Goal: Transaction & Acquisition: Purchase product/service

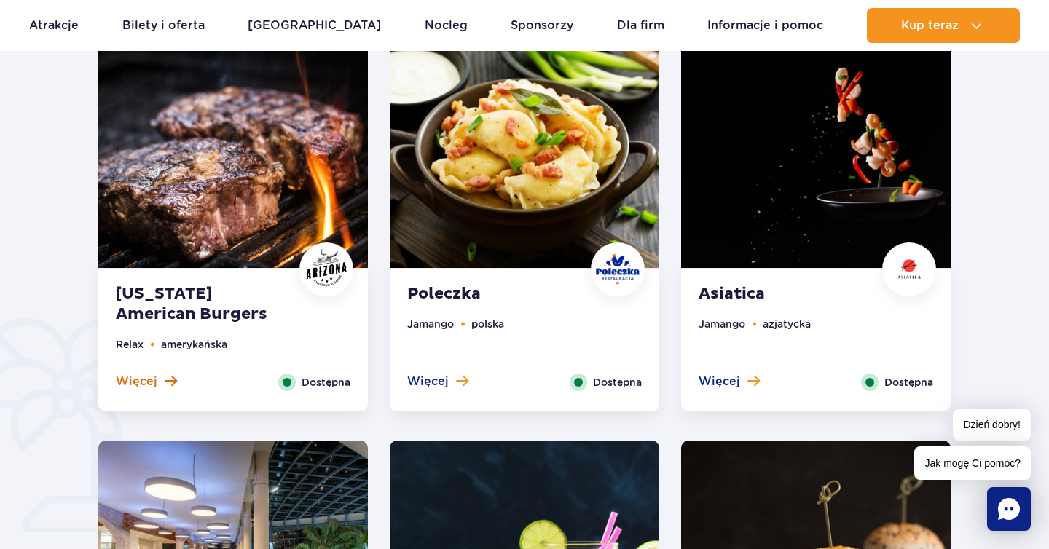
click at [167, 377] on span at bounding box center [171, 381] width 12 height 13
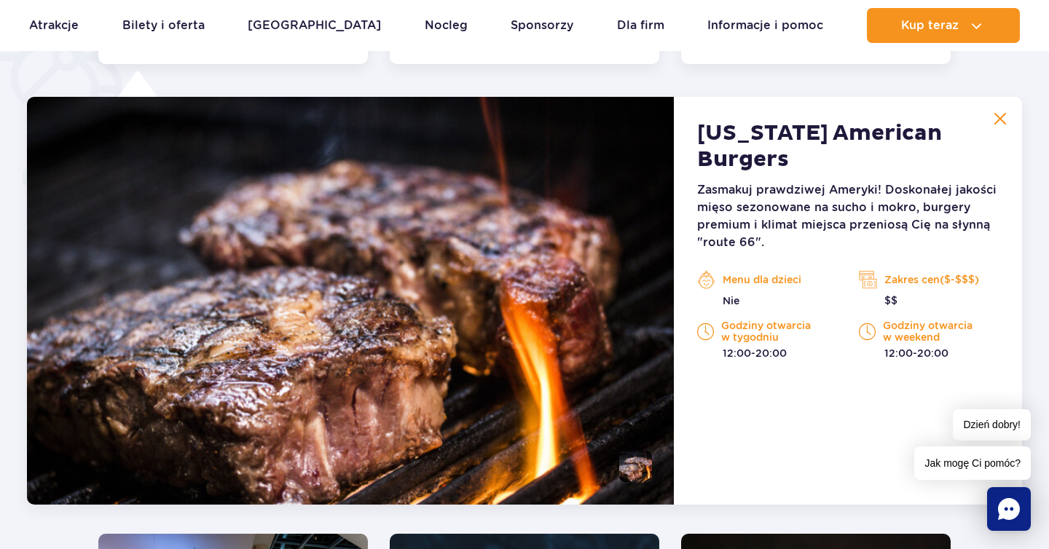
scroll to position [1150, 0]
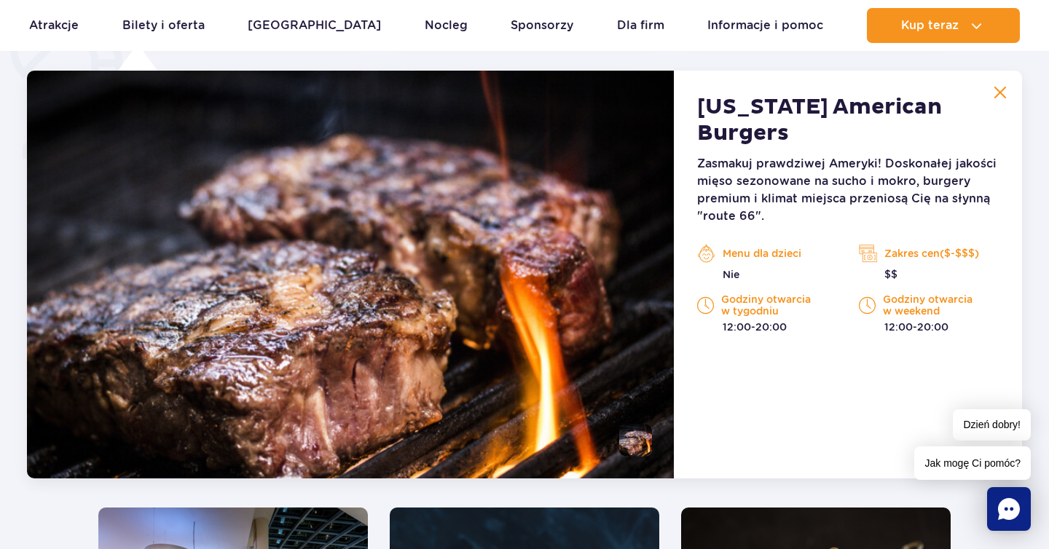
click at [530, 402] on img at bounding box center [350, 275] width 647 height 408
click at [1008, 87] on button at bounding box center [1000, 92] width 29 height 29
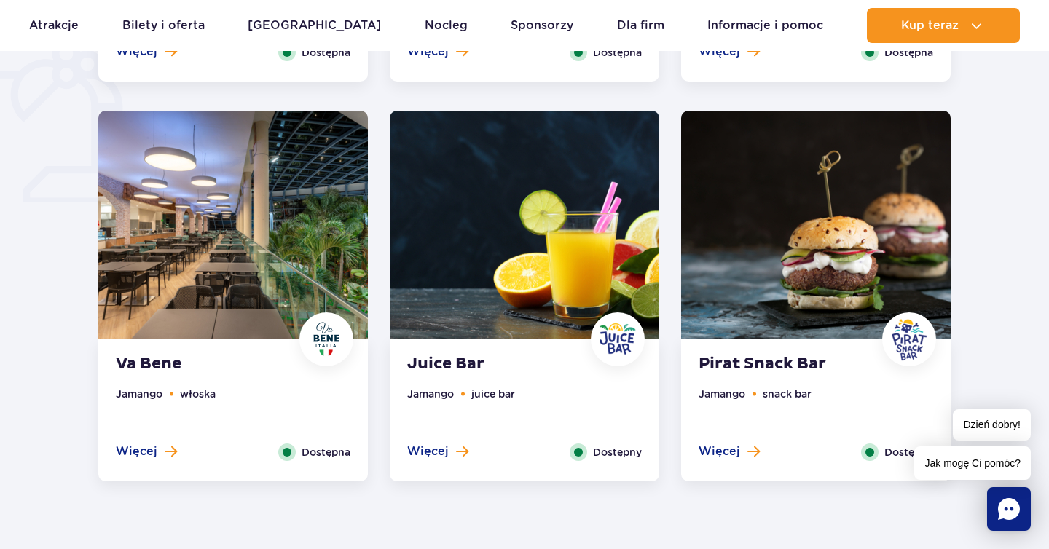
click at [233, 409] on ul "Jamango włoska" at bounding box center [233, 415] width 235 height 58
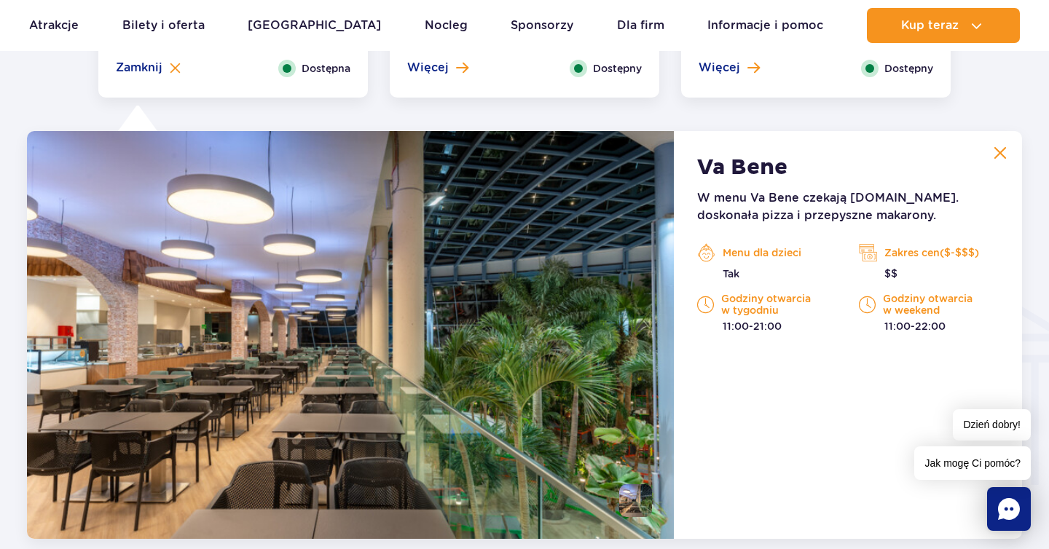
scroll to position [1392, 0]
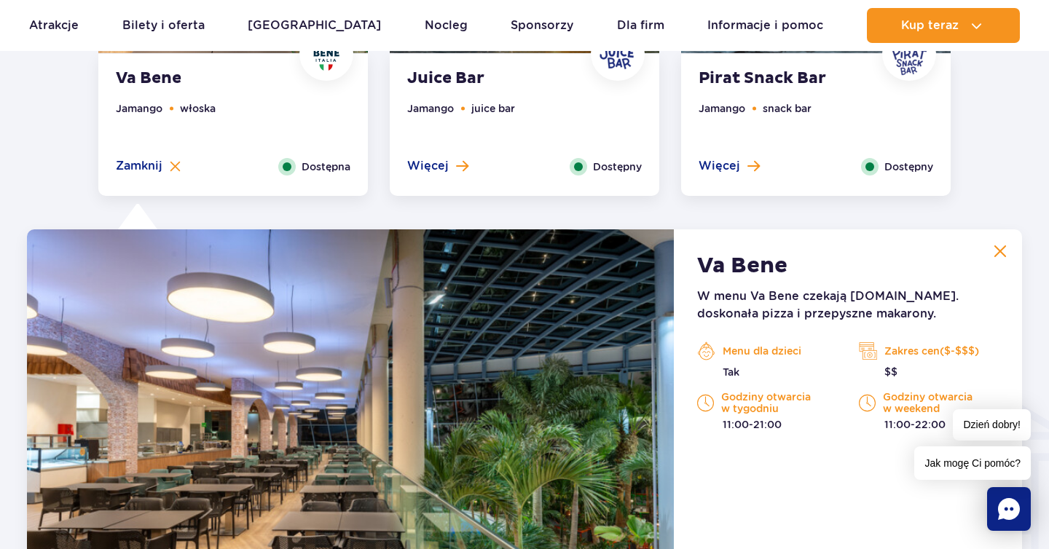
click at [1004, 265] on button at bounding box center [1000, 251] width 29 height 29
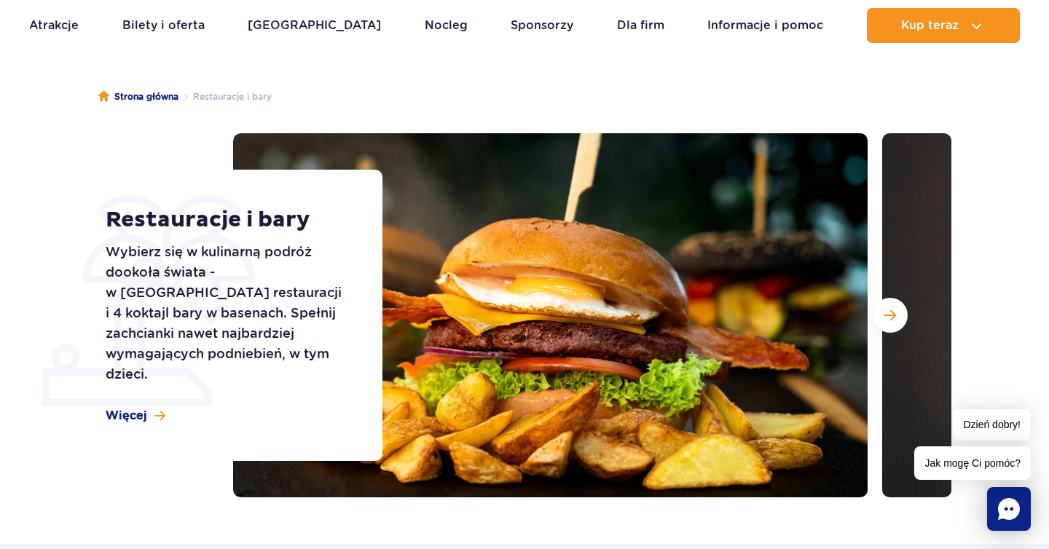
scroll to position [107, 0]
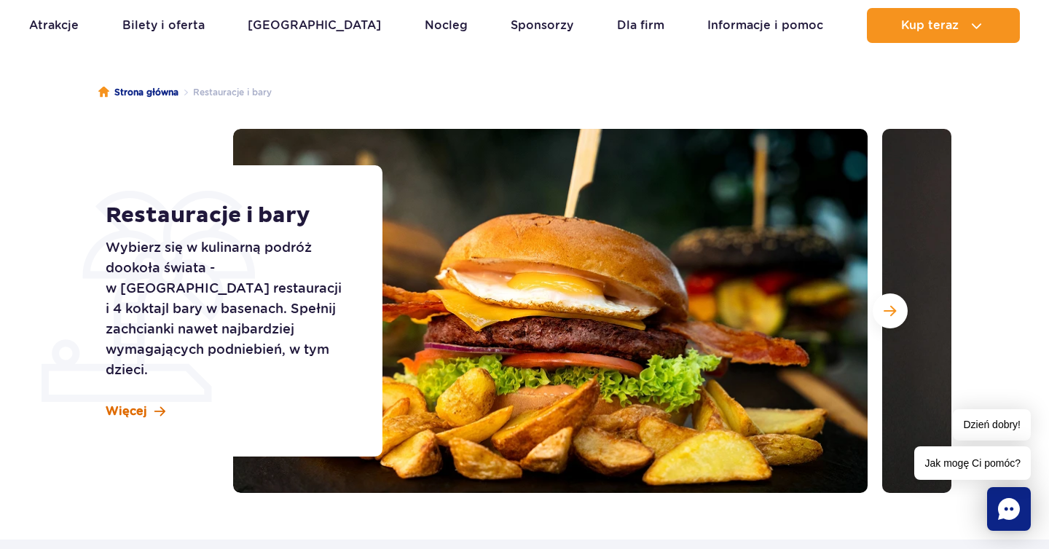
click at [149, 404] on link "Więcej" at bounding box center [136, 412] width 60 height 16
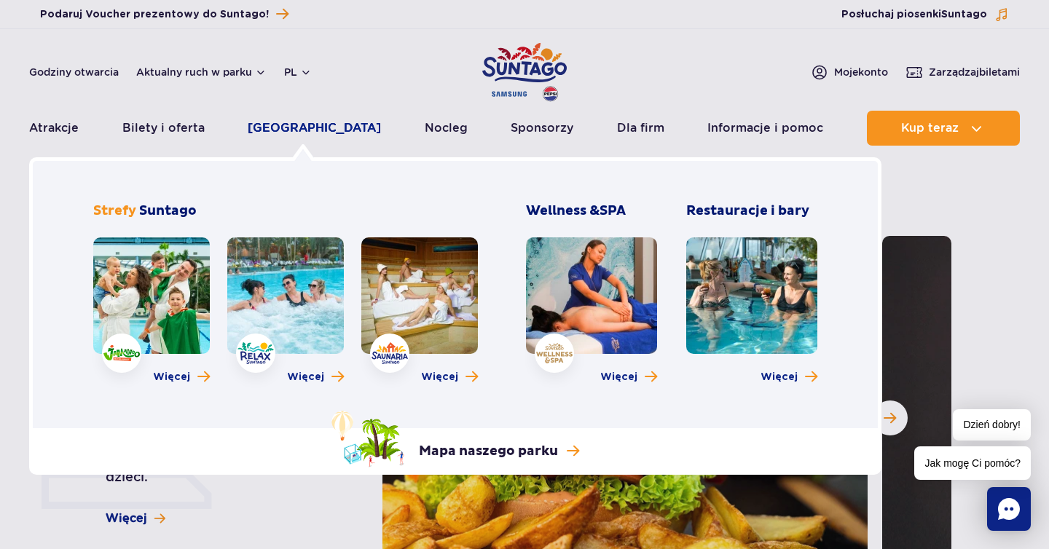
click at [286, 128] on link "[GEOGRAPHIC_DATA]" at bounding box center [314, 128] width 133 height 35
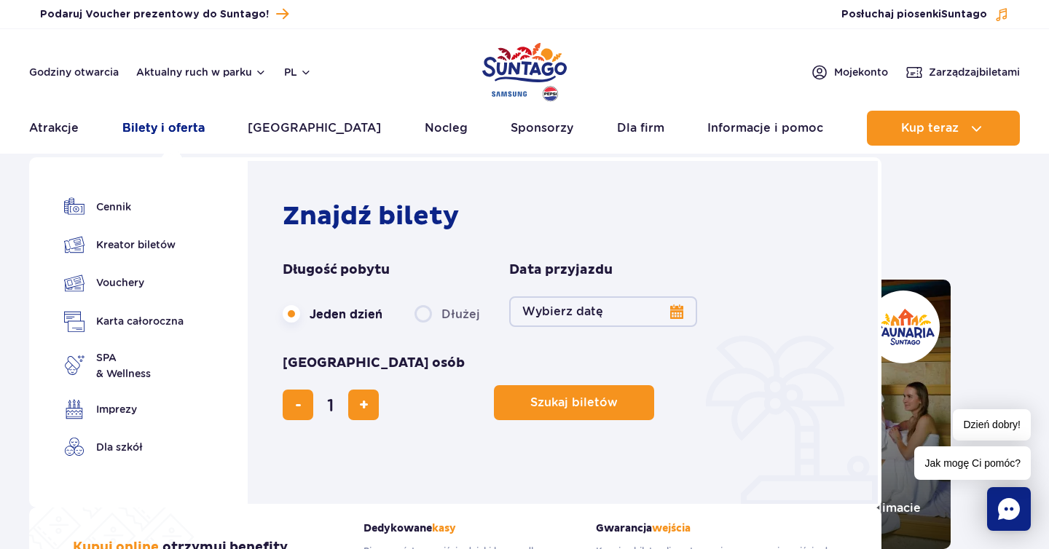
click at [197, 130] on link "Bilety i oferta" at bounding box center [163, 128] width 82 height 35
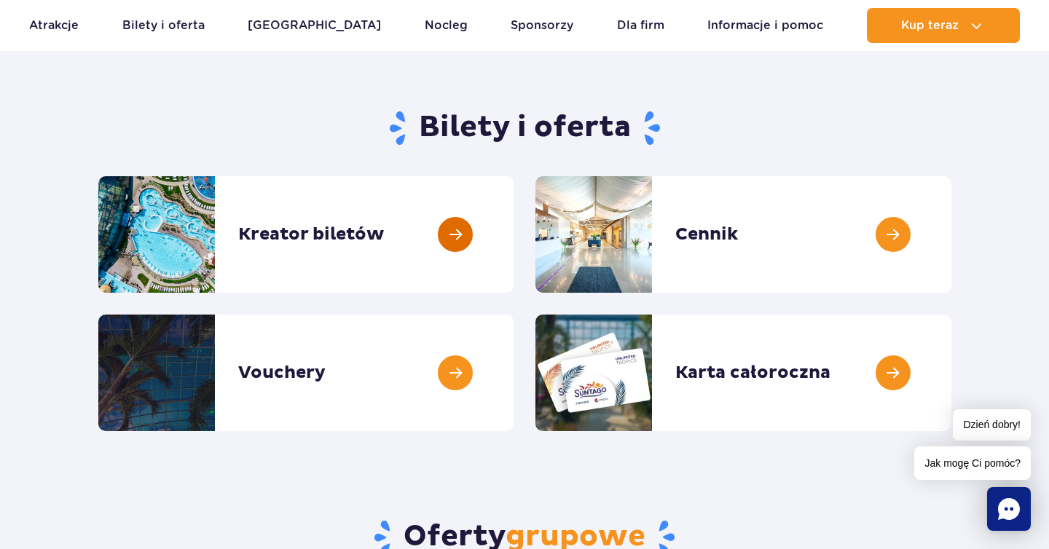
scroll to position [4, 0]
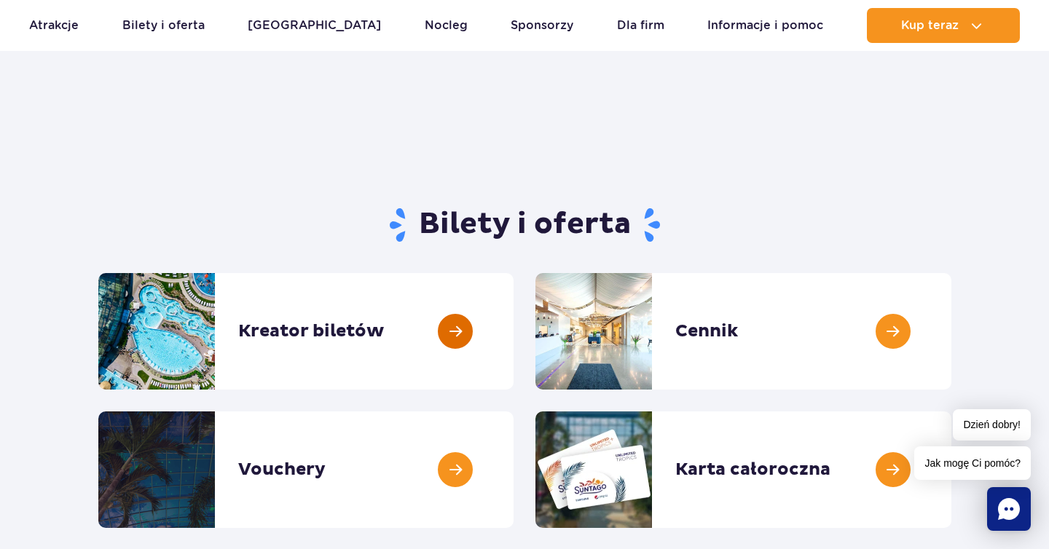
click at [514, 335] on link at bounding box center [514, 331] width 0 height 117
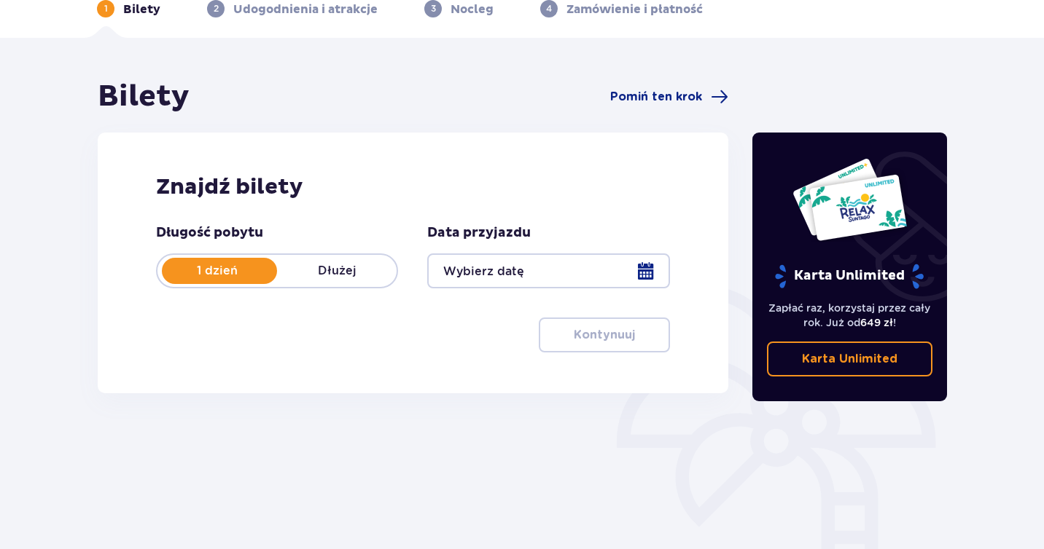
scroll to position [193, 0]
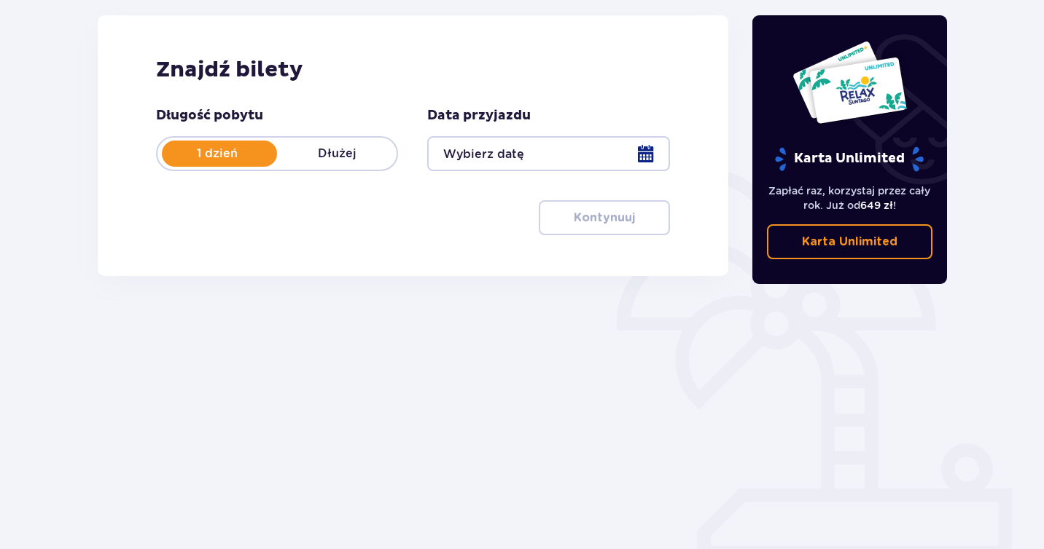
click at [501, 161] on div at bounding box center [548, 153] width 242 height 35
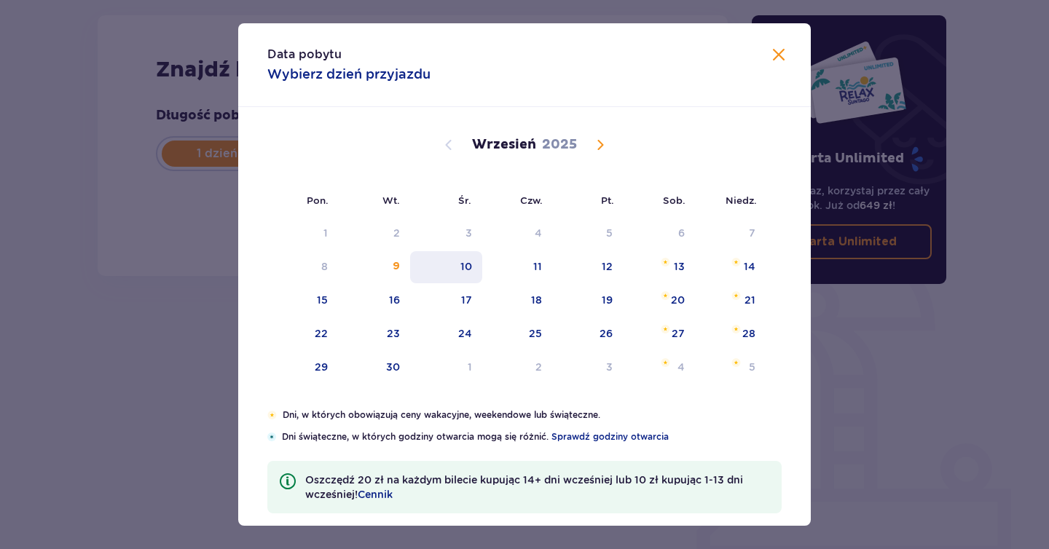
click at [467, 266] on div "10" at bounding box center [467, 266] width 12 height 15
type input "10.09.25"
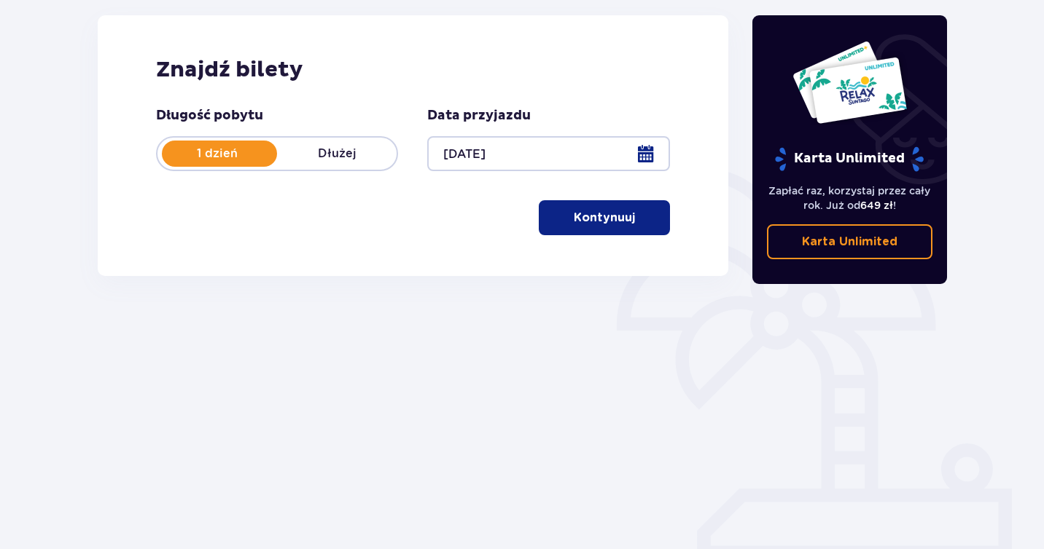
click at [607, 223] on p "Kontynuuj" at bounding box center [604, 218] width 61 height 16
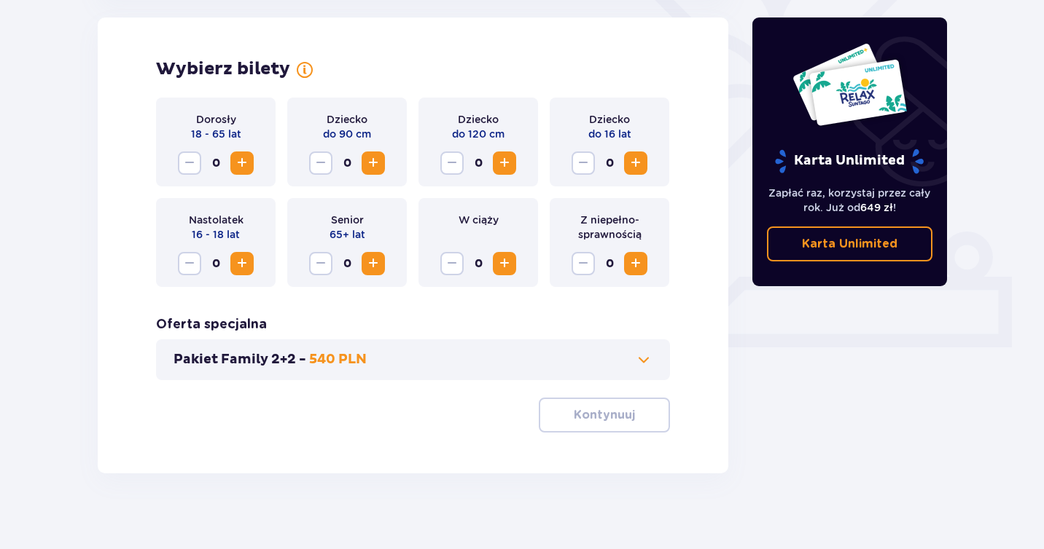
scroll to position [417, 0]
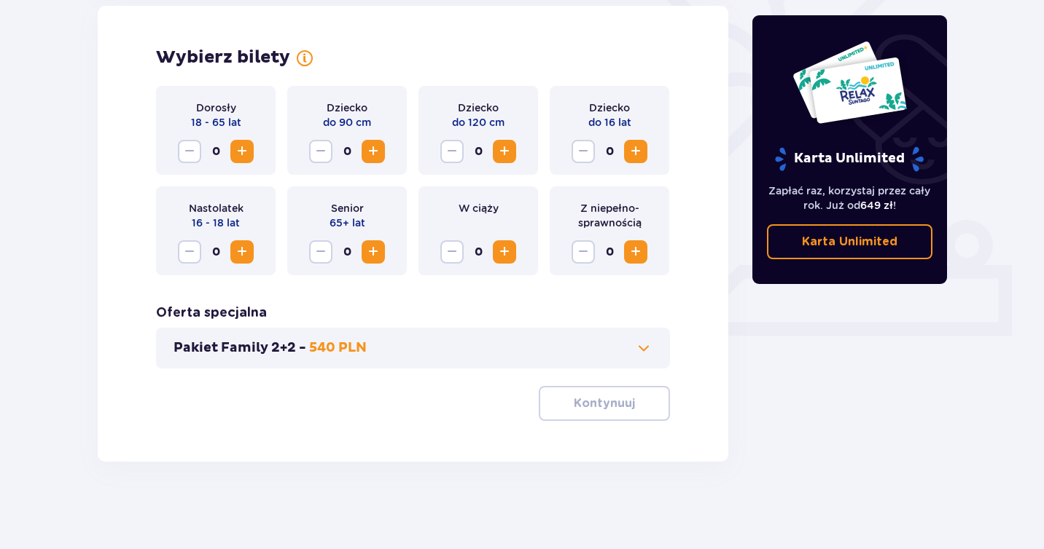
click at [246, 152] on span "Increase" at bounding box center [241, 151] width 17 height 17
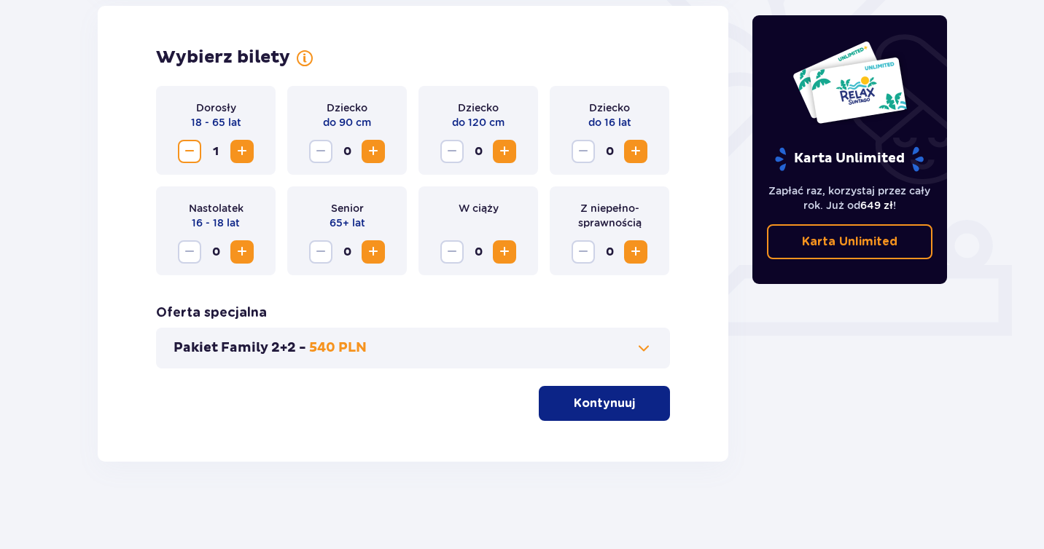
click at [246, 152] on span "Increase" at bounding box center [241, 151] width 17 height 17
click at [623, 405] on button "Kontynuuj" at bounding box center [604, 403] width 131 height 35
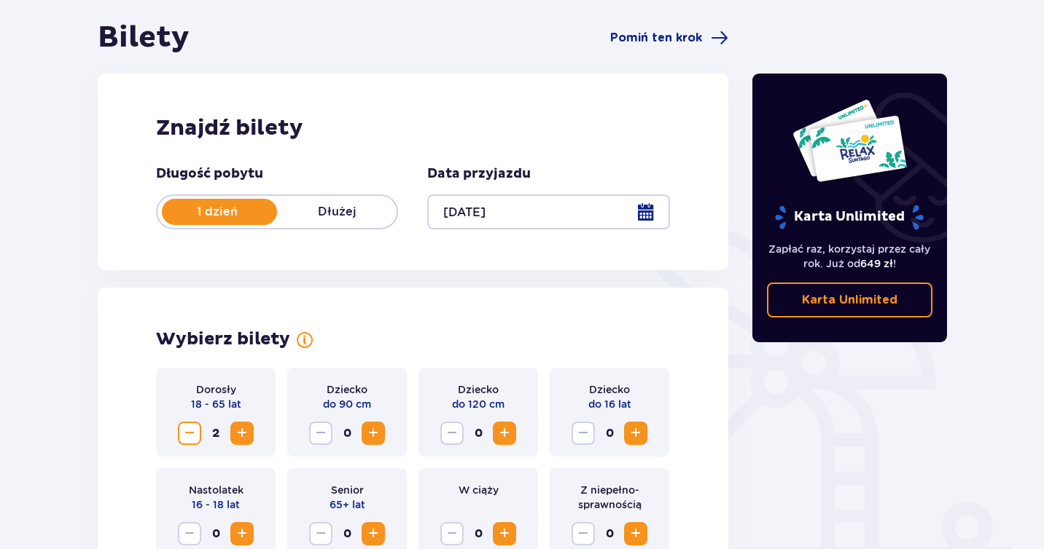
scroll to position [0, 0]
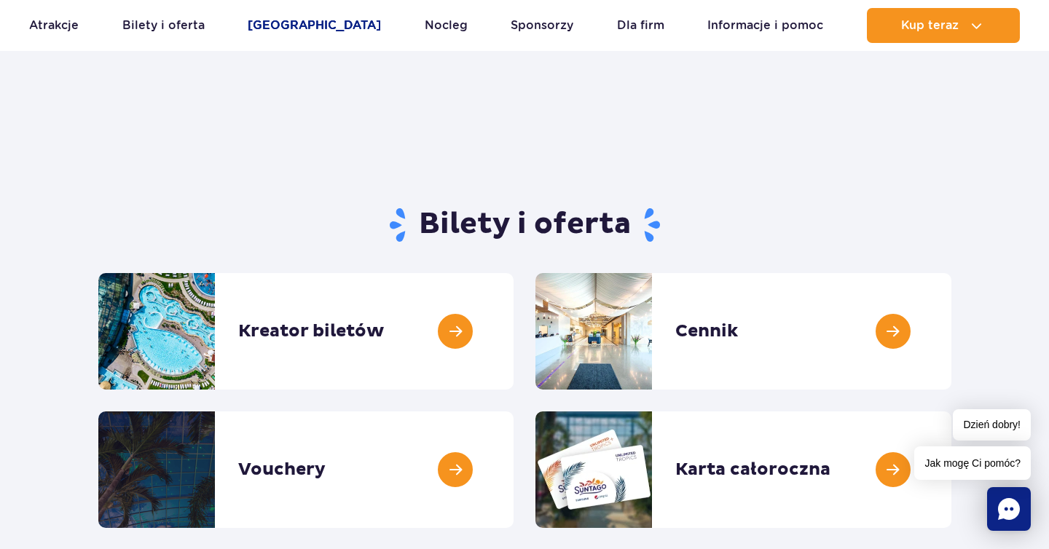
click at [306, 34] on link "[GEOGRAPHIC_DATA]" at bounding box center [314, 25] width 133 height 35
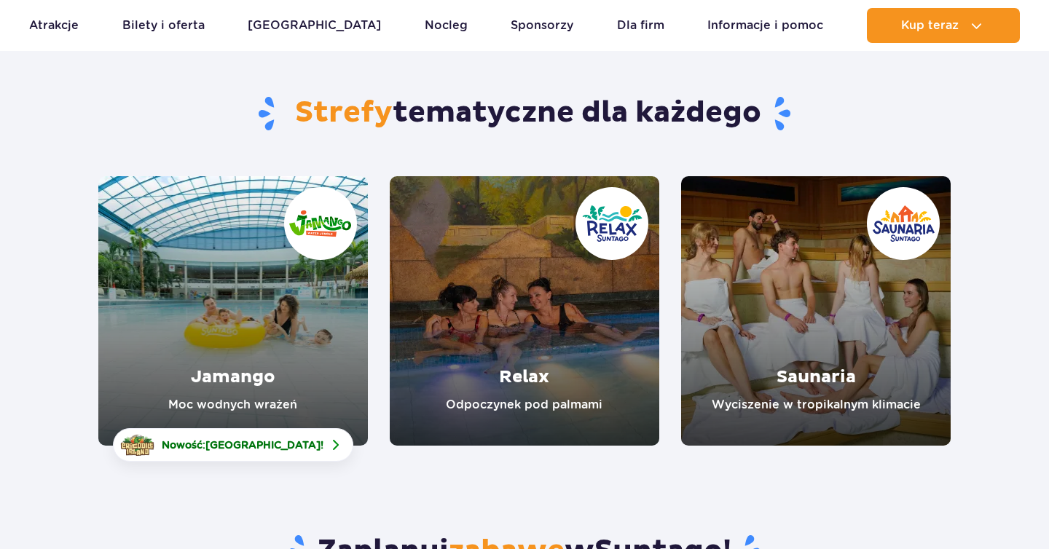
scroll to position [104, 0]
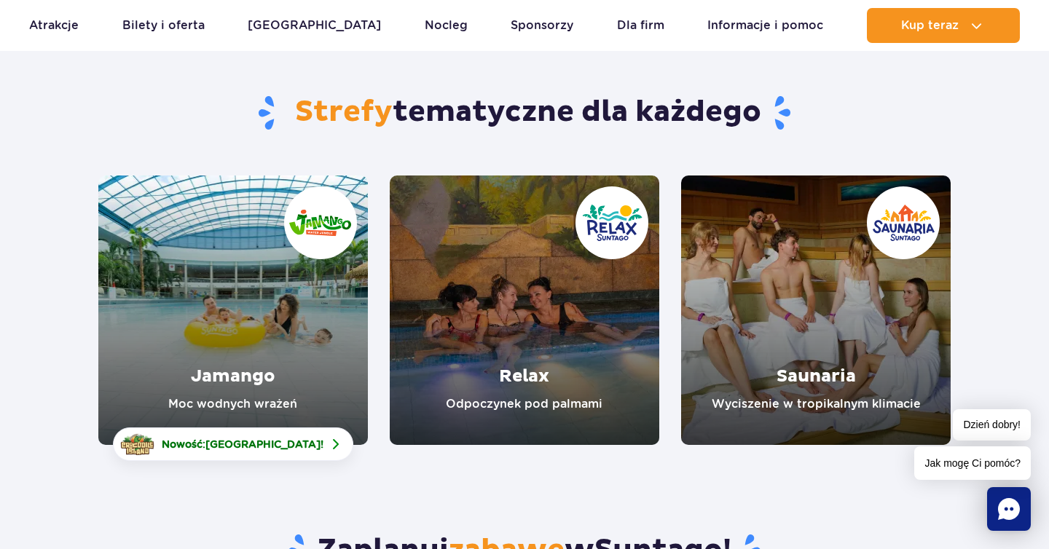
click at [507, 332] on link "Relax" at bounding box center [525, 311] width 270 height 270
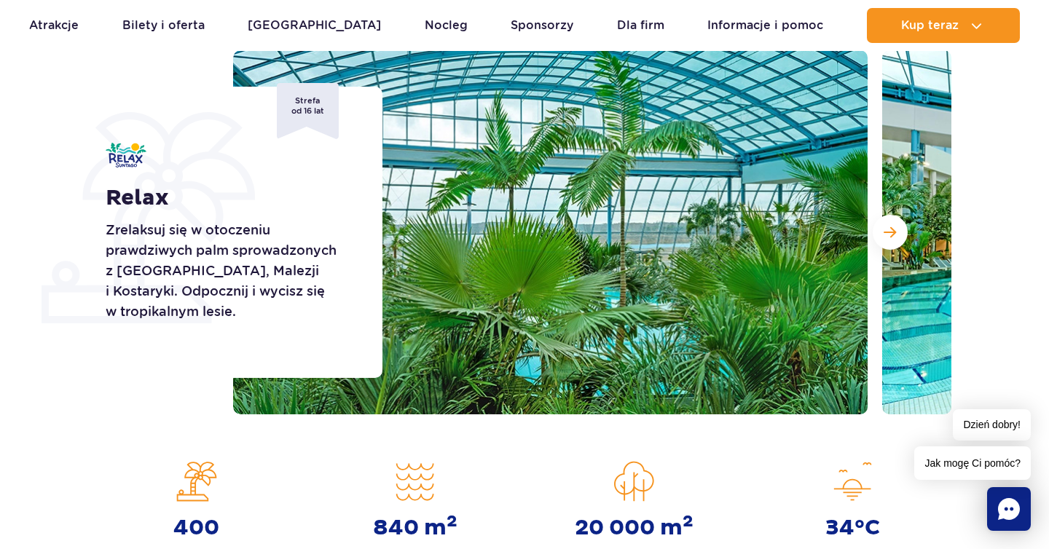
scroll to position [182, 0]
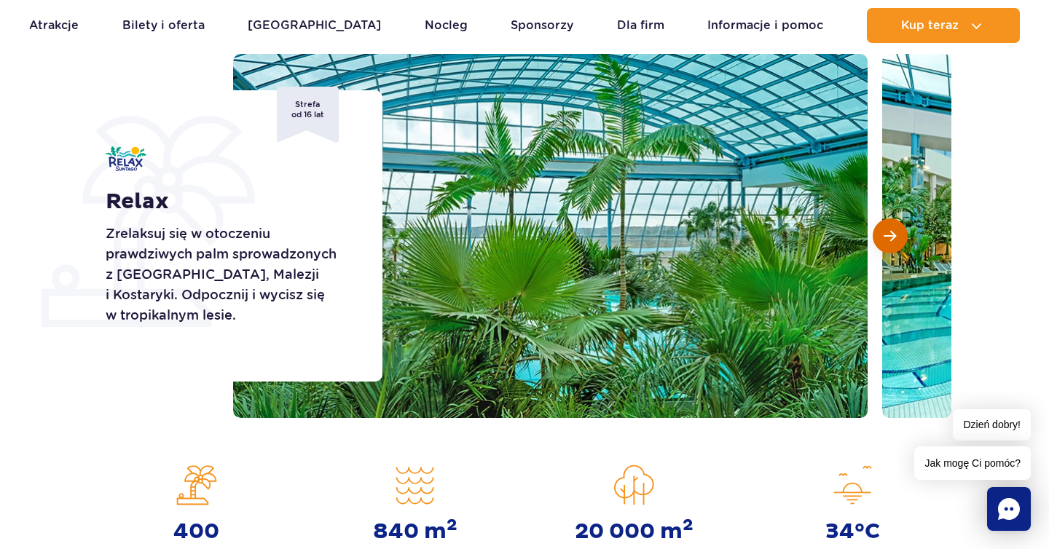
click at [888, 240] on span "Następny slajd" at bounding box center [890, 236] width 12 height 13
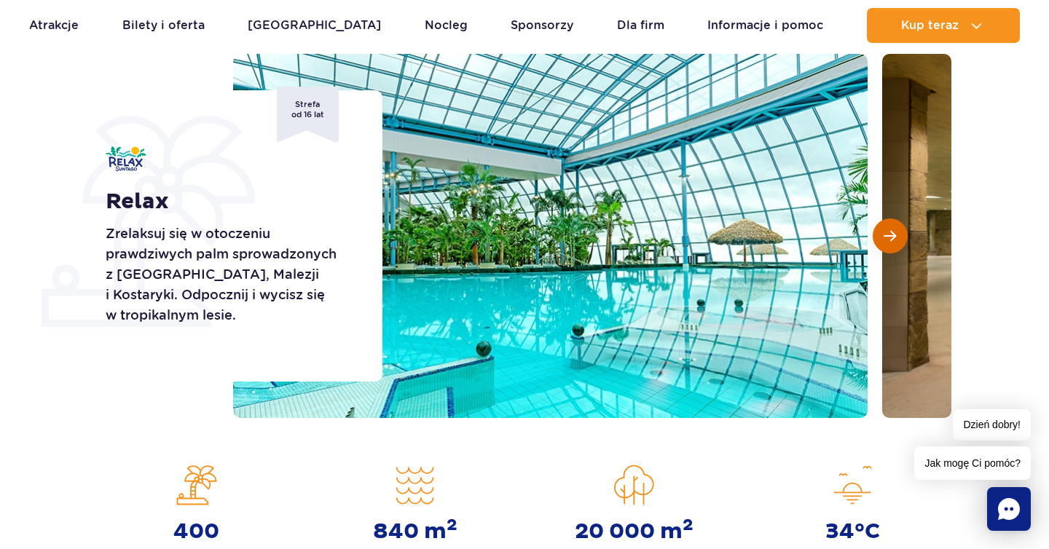
click at [888, 240] on span "Następny slajd" at bounding box center [890, 236] width 12 height 13
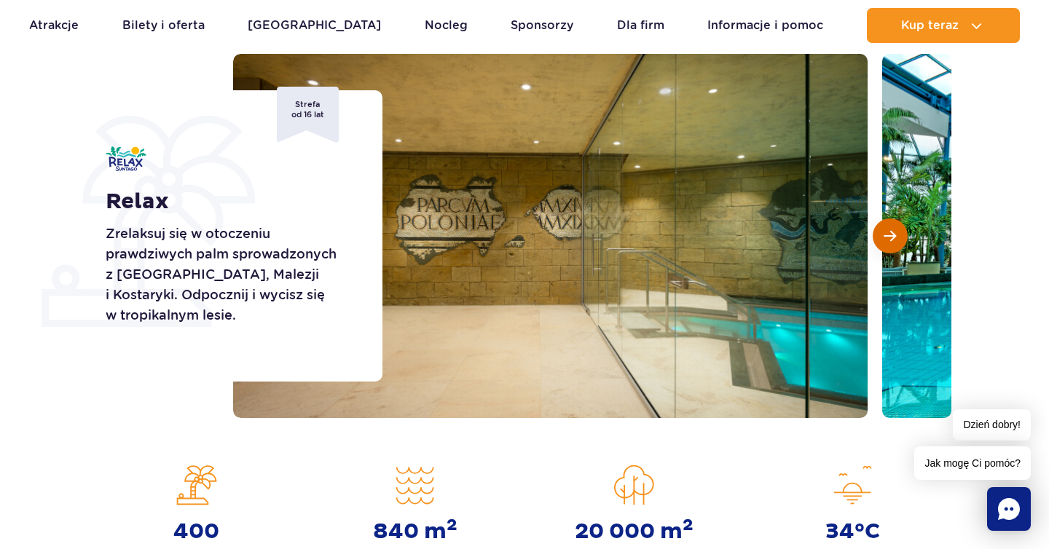
click at [888, 240] on span "Następny slajd" at bounding box center [890, 236] width 12 height 13
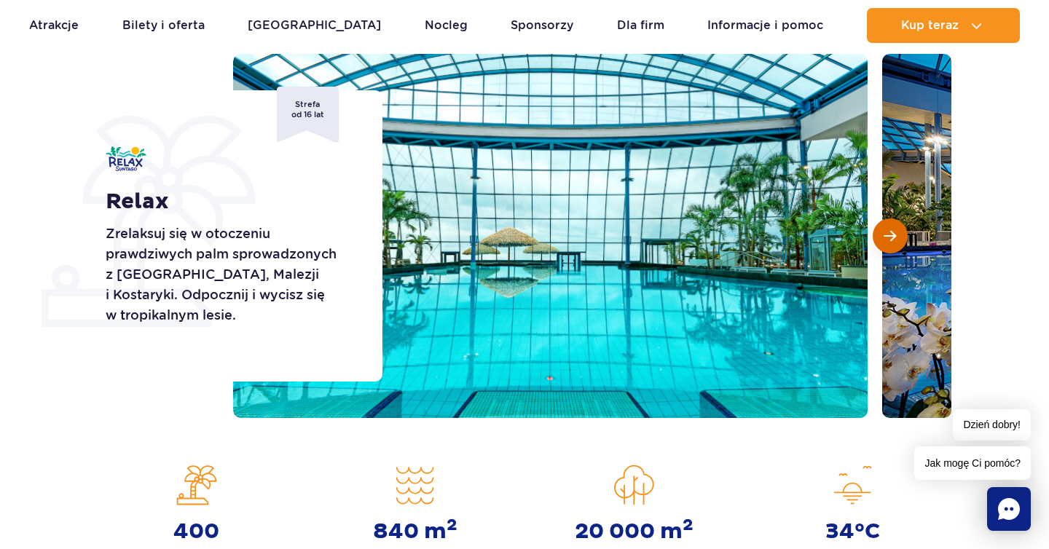
click at [888, 240] on span "Następny slajd" at bounding box center [890, 236] width 12 height 13
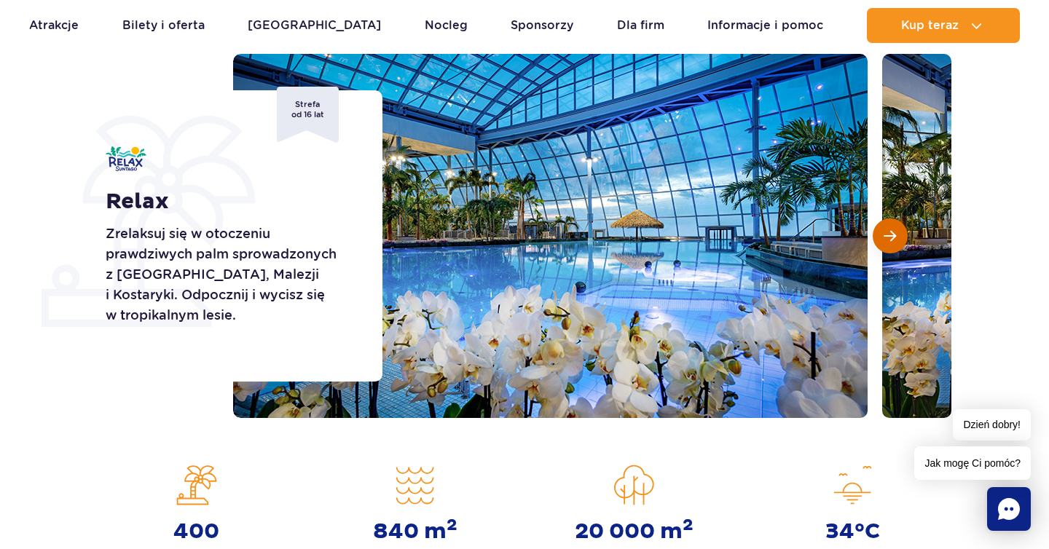
click at [888, 240] on span "Następny slajd" at bounding box center [890, 236] width 12 height 13
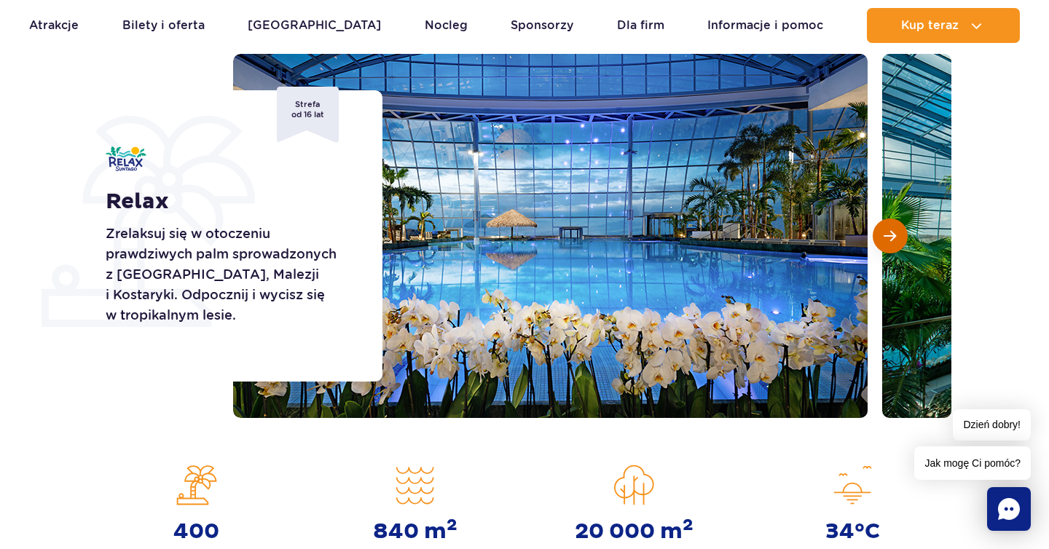
click at [888, 240] on span "Następny slajd" at bounding box center [890, 236] width 12 height 13
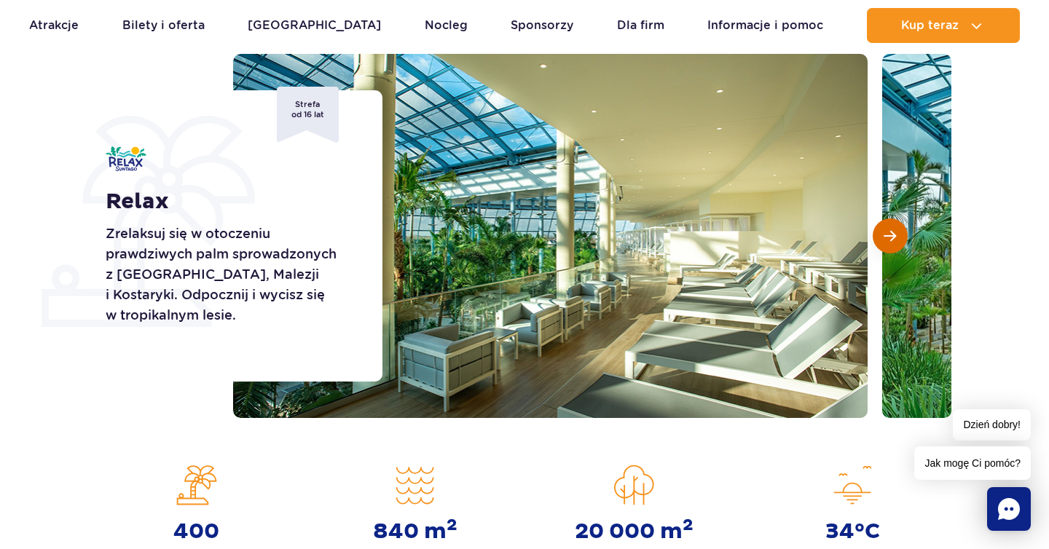
click at [888, 240] on span "Następny slajd" at bounding box center [890, 236] width 12 height 13
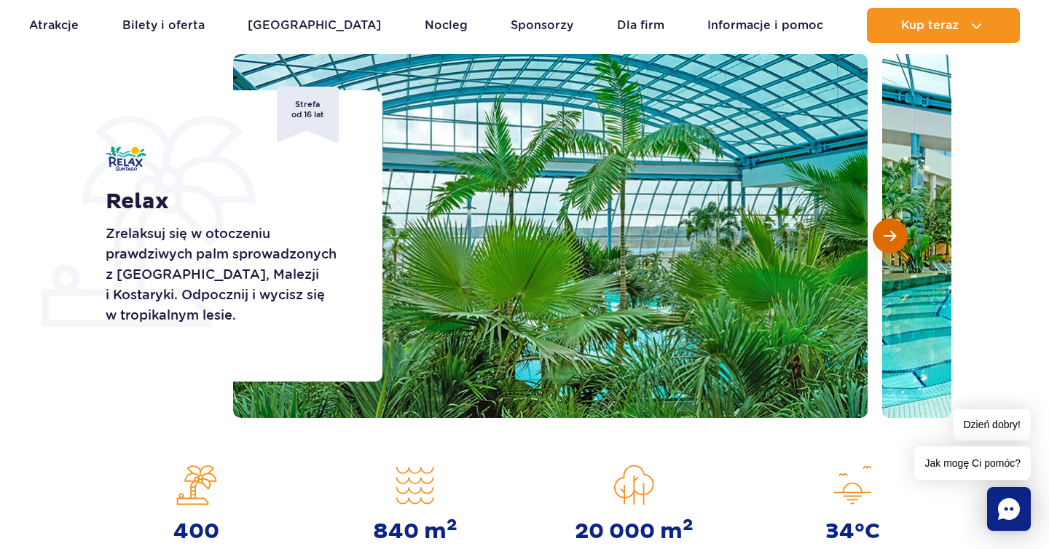
click at [888, 240] on span "Następny slajd" at bounding box center [890, 236] width 12 height 13
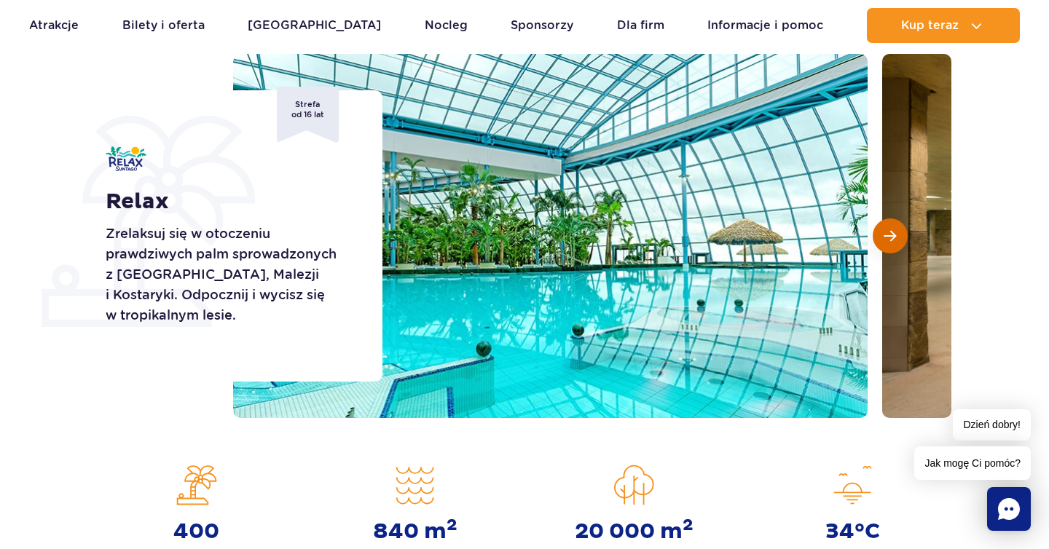
click at [888, 240] on span "Następny slajd" at bounding box center [890, 236] width 12 height 13
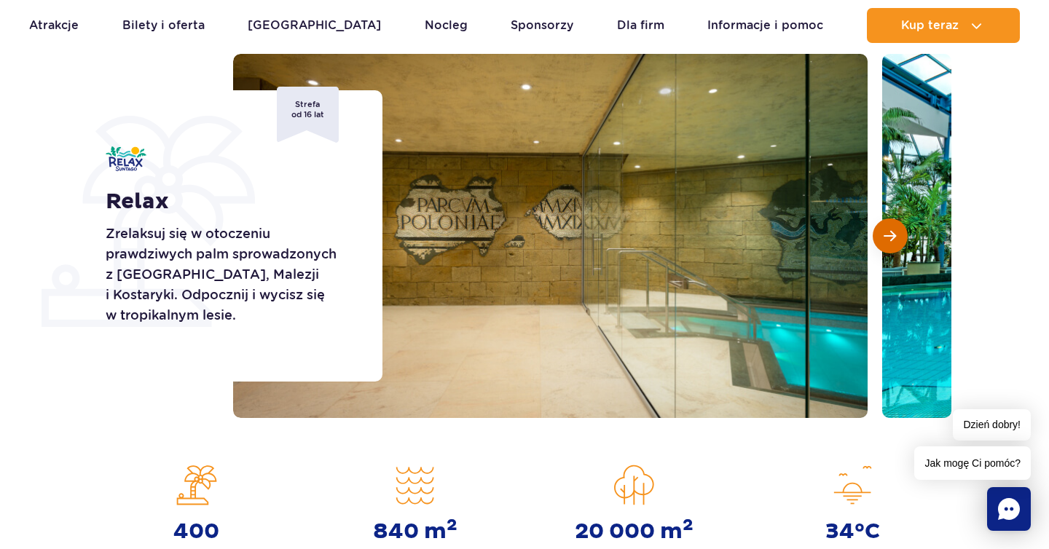
click at [888, 240] on span "Następny slajd" at bounding box center [890, 236] width 12 height 13
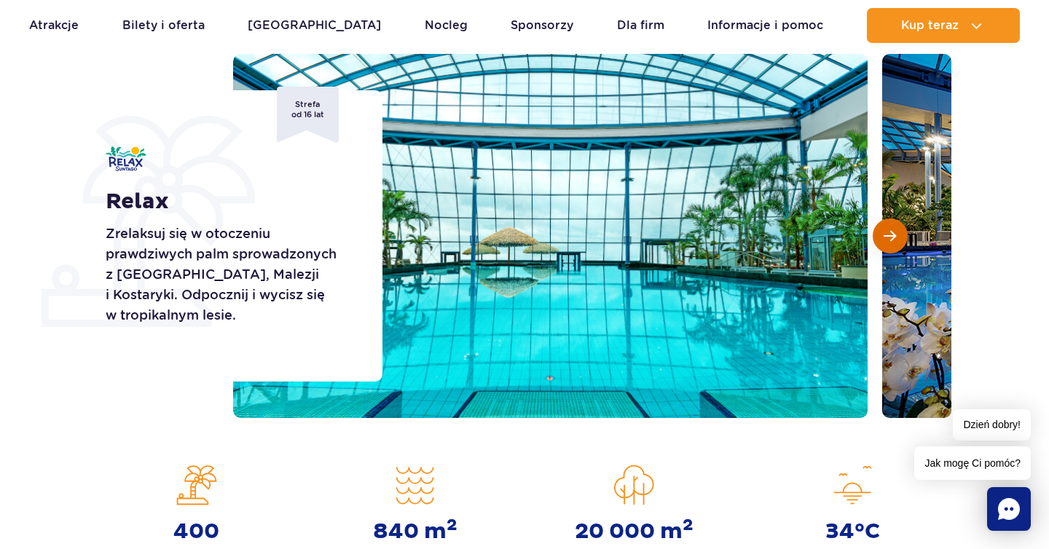
click at [888, 240] on span "Następny slajd" at bounding box center [890, 236] width 12 height 13
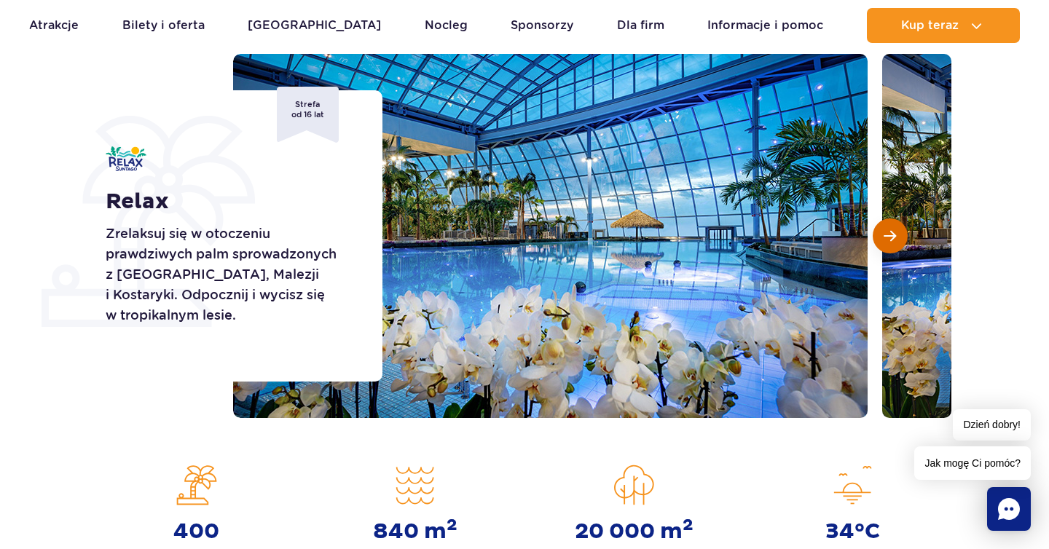
click at [888, 240] on span "Następny slajd" at bounding box center [890, 236] width 12 height 13
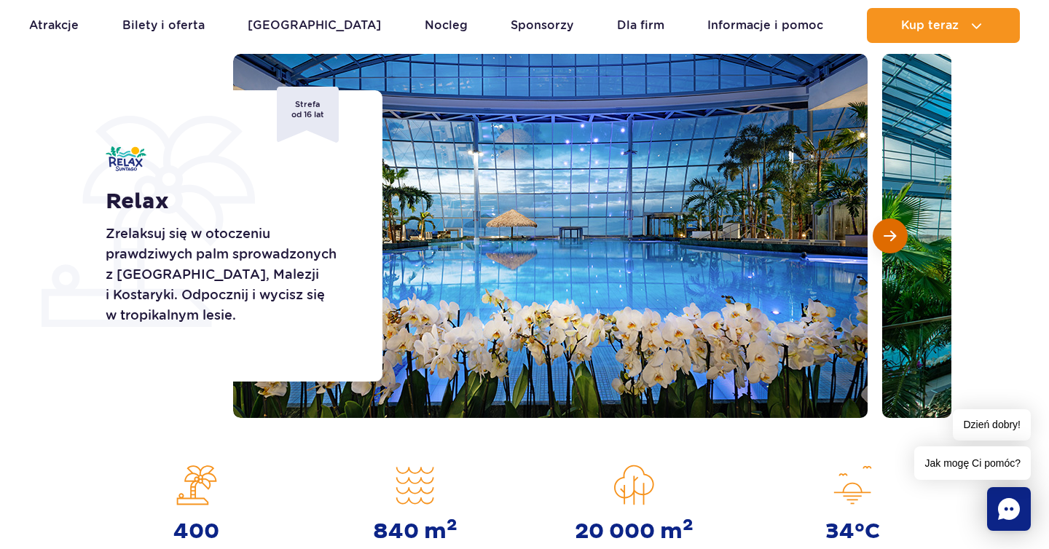
click at [888, 240] on span "Następny slajd" at bounding box center [890, 236] width 12 height 13
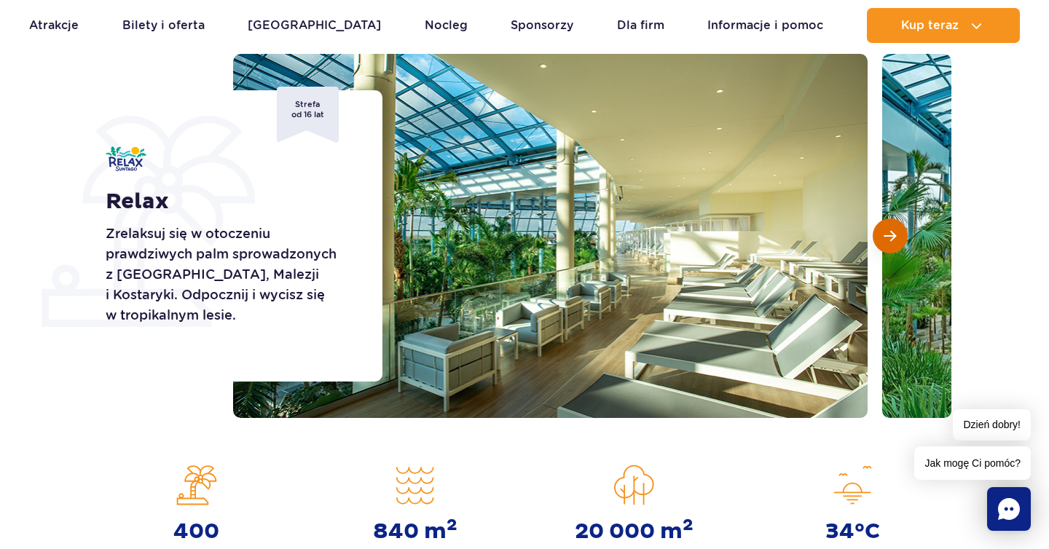
click at [888, 240] on span "Następny slajd" at bounding box center [890, 236] width 12 height 13
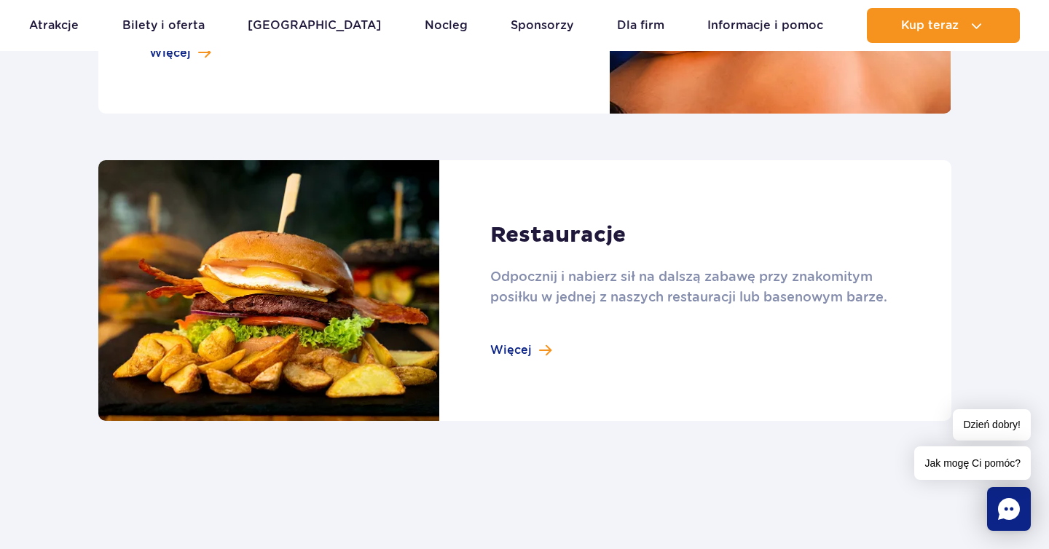
scroll to position [1528, 0]
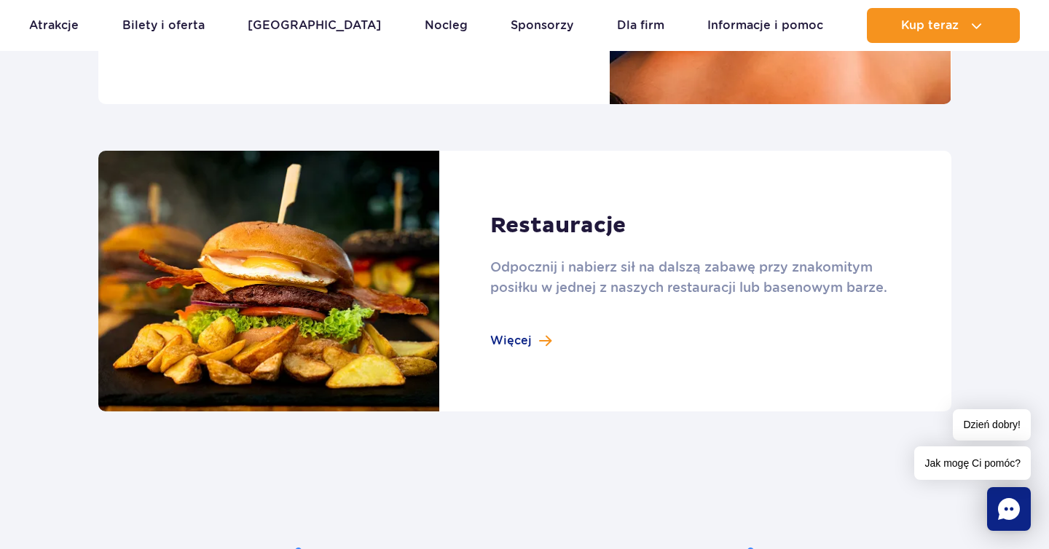
click at [541, 345] on link at bounding box center [524, 282] width 853 height 262
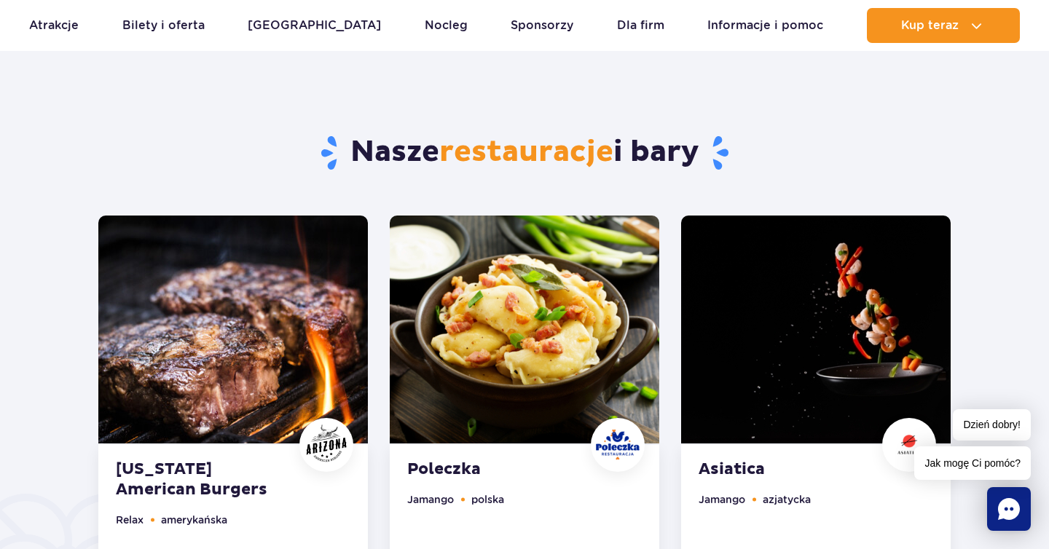
scroll to position [108, 0]
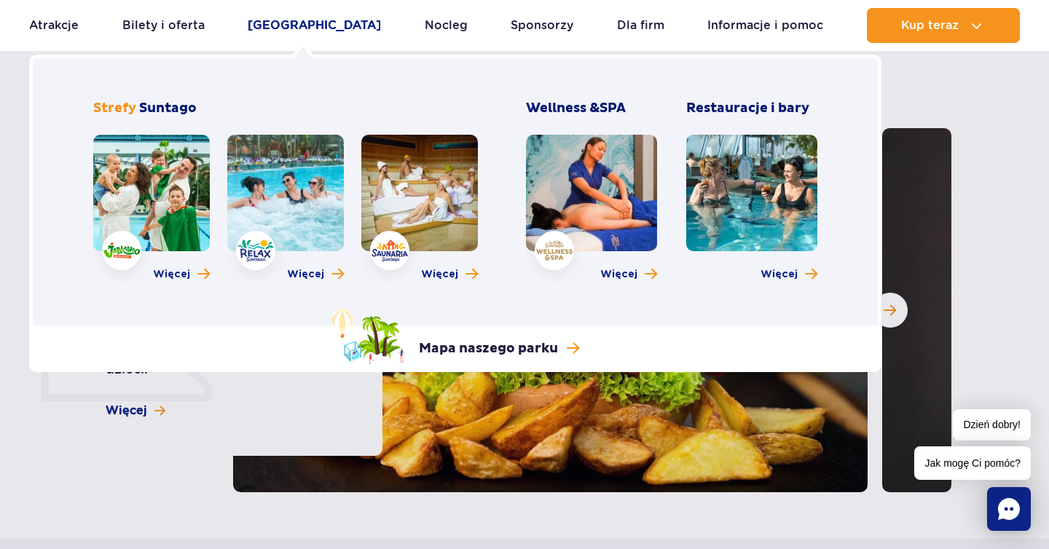
click at [288, 28] on link "[GEOGRAPHIC_DATA]" at bounding box center [314, 25] width 133 height 35
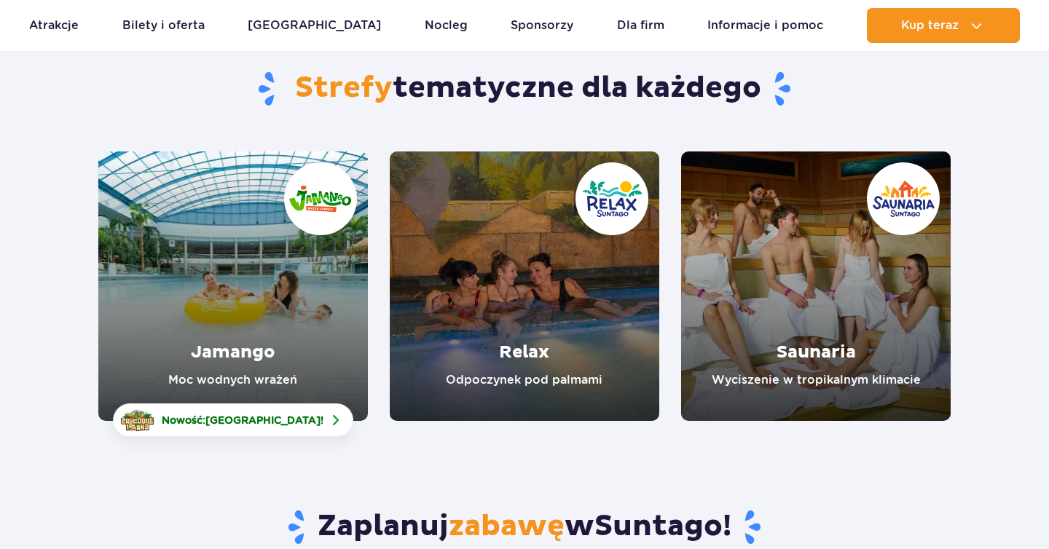
scroll to position [130, 0]
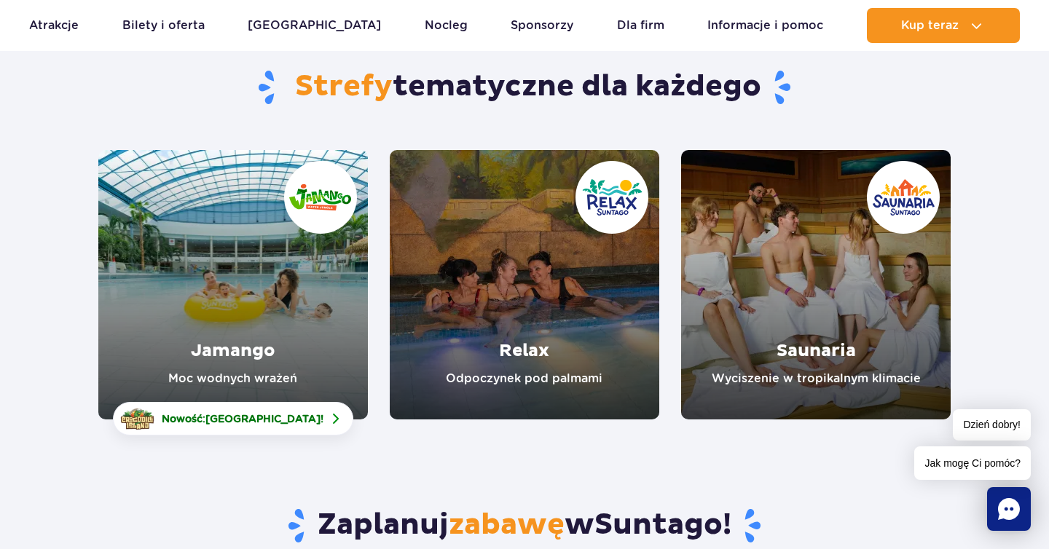
click at [720, 391] on link "Saunaria" at bounding box center [816, 285] width 270 height 270
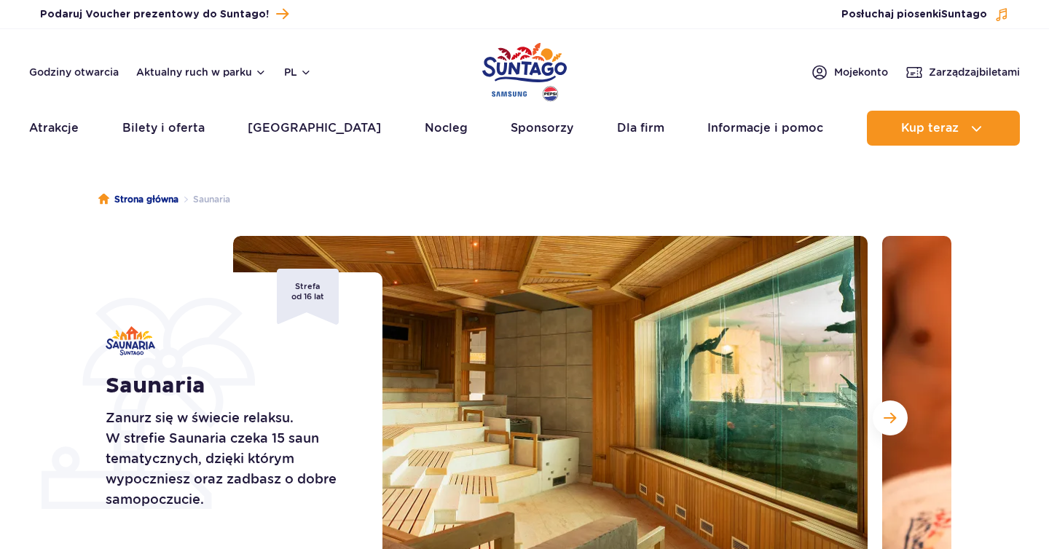
scroll to position [141, 0]
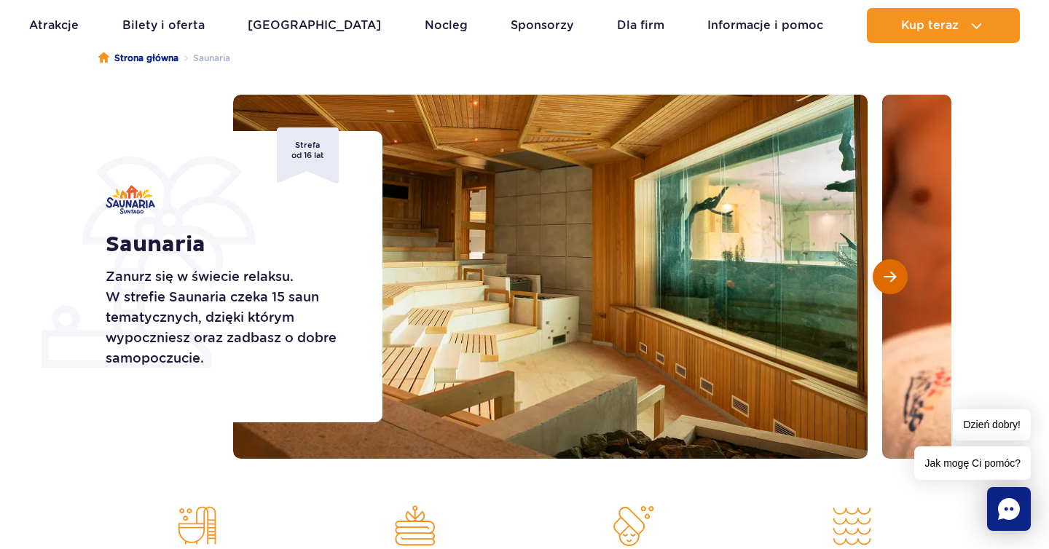
click at [894, 284] on button "Następny slajd" at bounding box center [890, 276] width 35 height 35
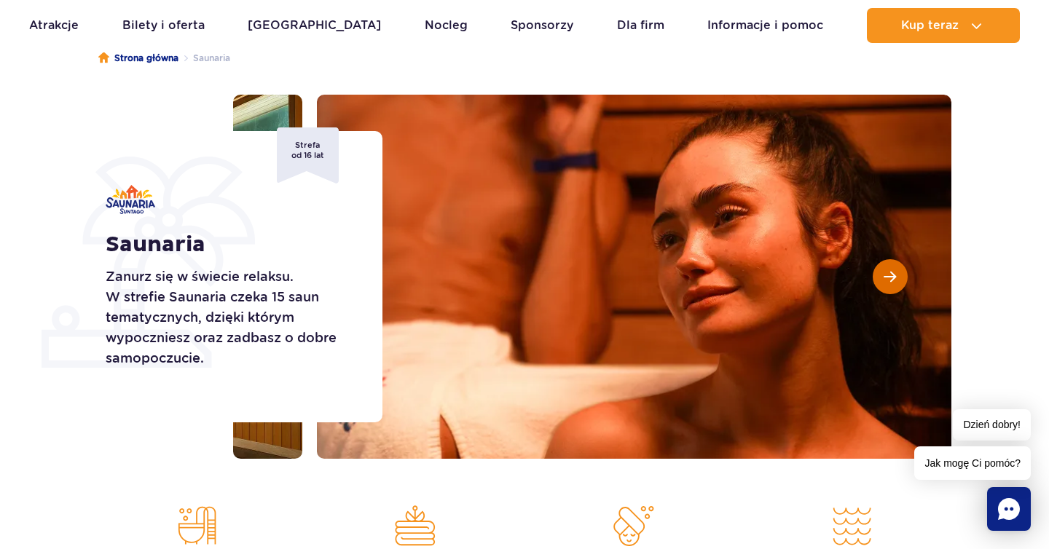
click at [894, 284] on button "Następny slajd" at bounding box center [890, 276] width 35 height 35
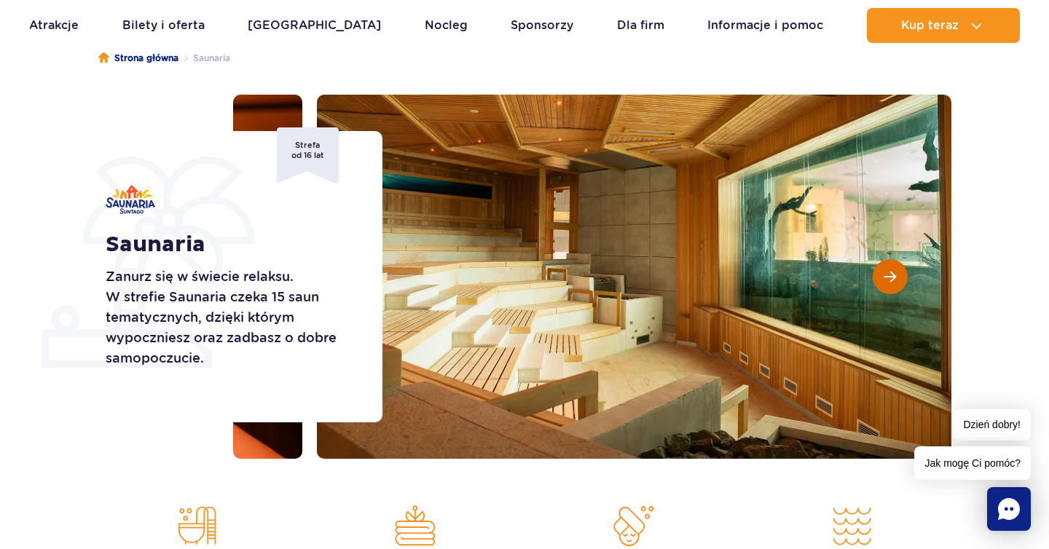
click at [894, 284] on button "Następny slajd" at bounding box center [890, 276] width 35 height 35
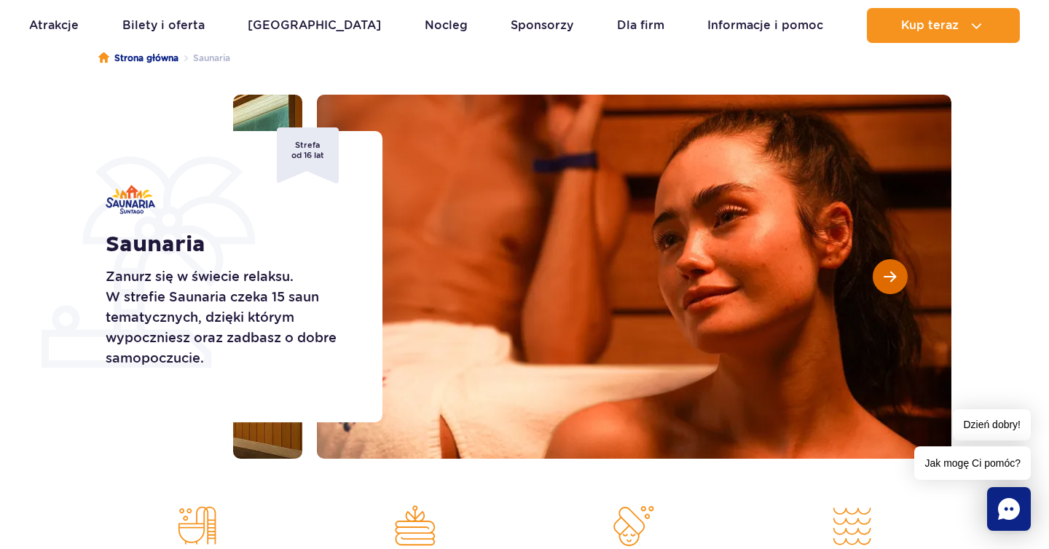
click at [894, 284] on button "Następny slajd" at bounding box center [890, 276] width 35 height 35
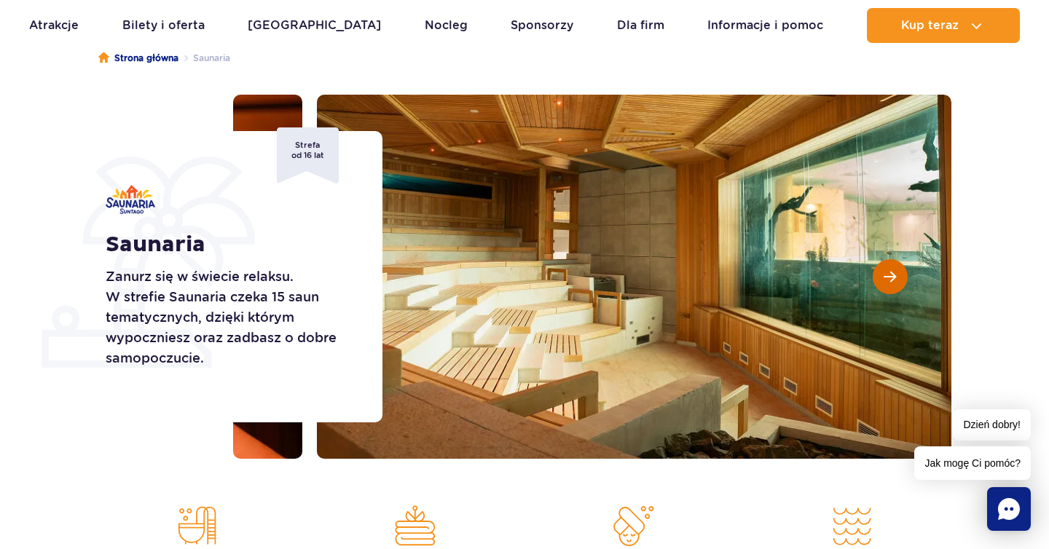
click at [894, 284] on button "Następny slajd" at bounding box center [890, 276] width 35 height 35
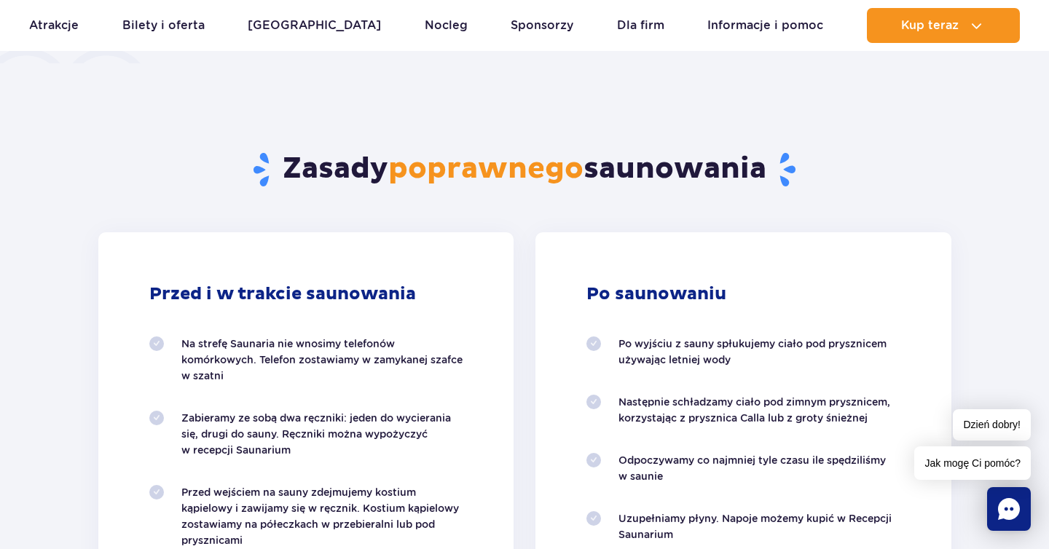
scroll to position [1191, 0]
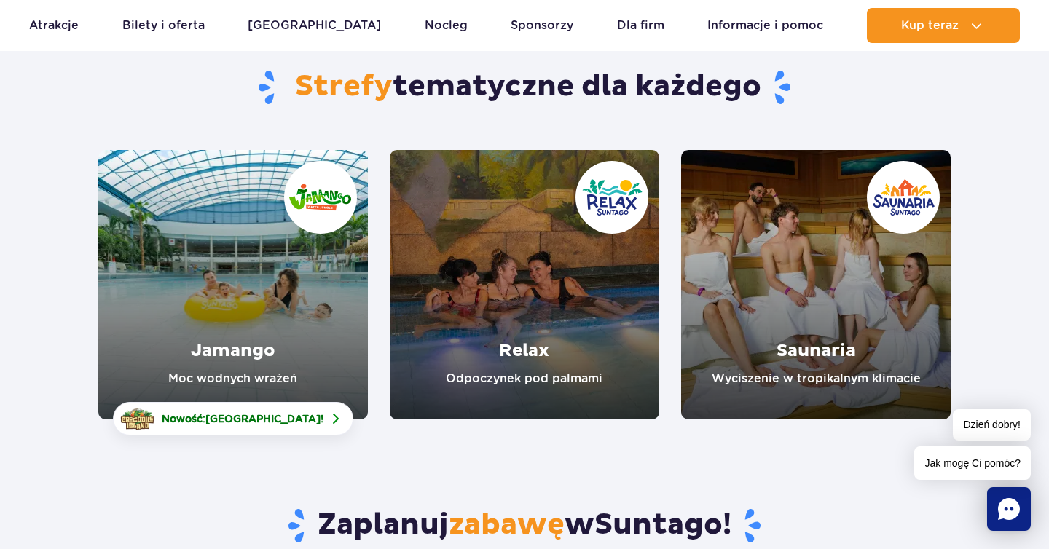
click at [238, 291] on link "Jamango" at bounding box center [233, 285] width 270 height 270
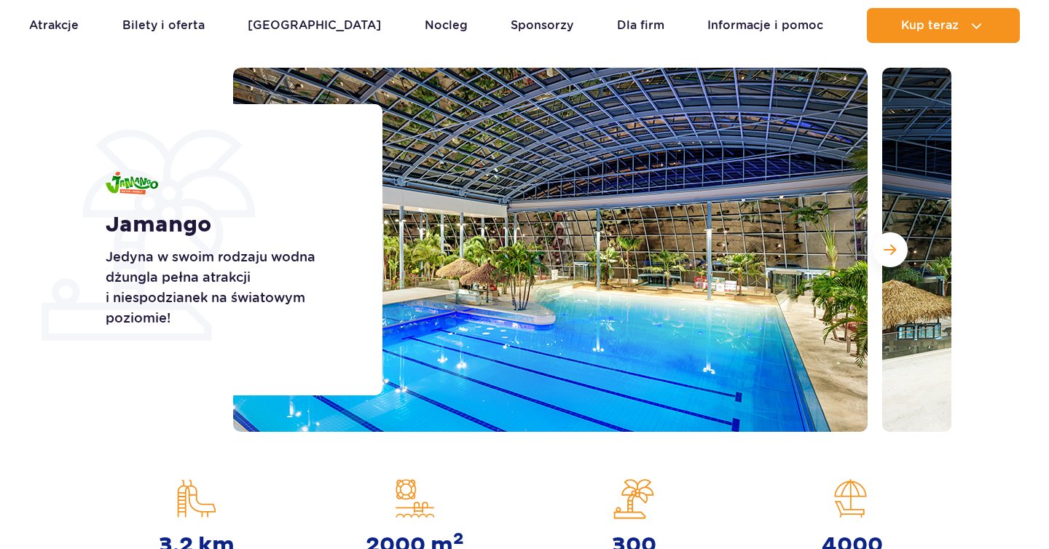
scroll to position [165, 0]
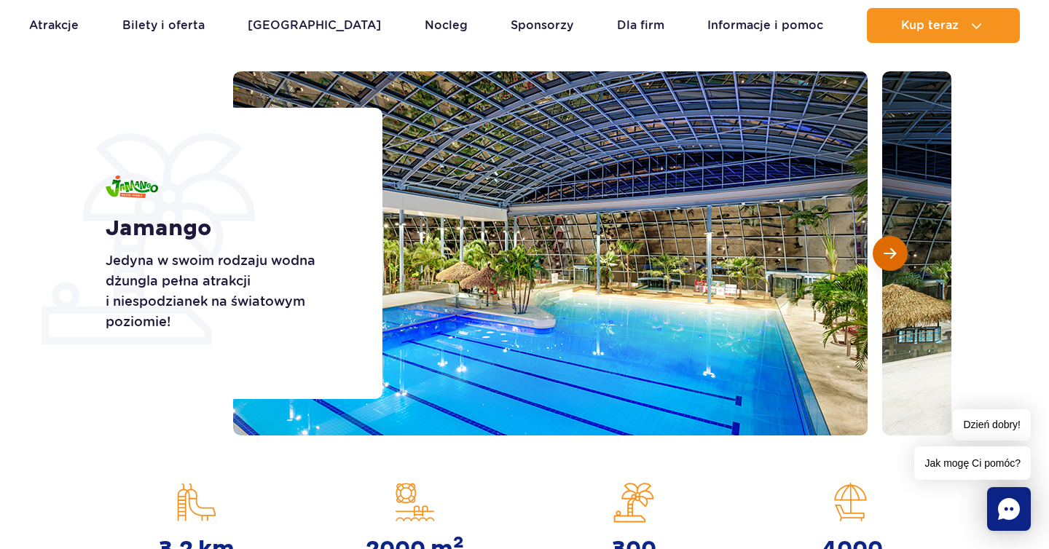
click at [890, 251] on span "Następny slajd" at bounding box center [890, 253] width 12 height 13
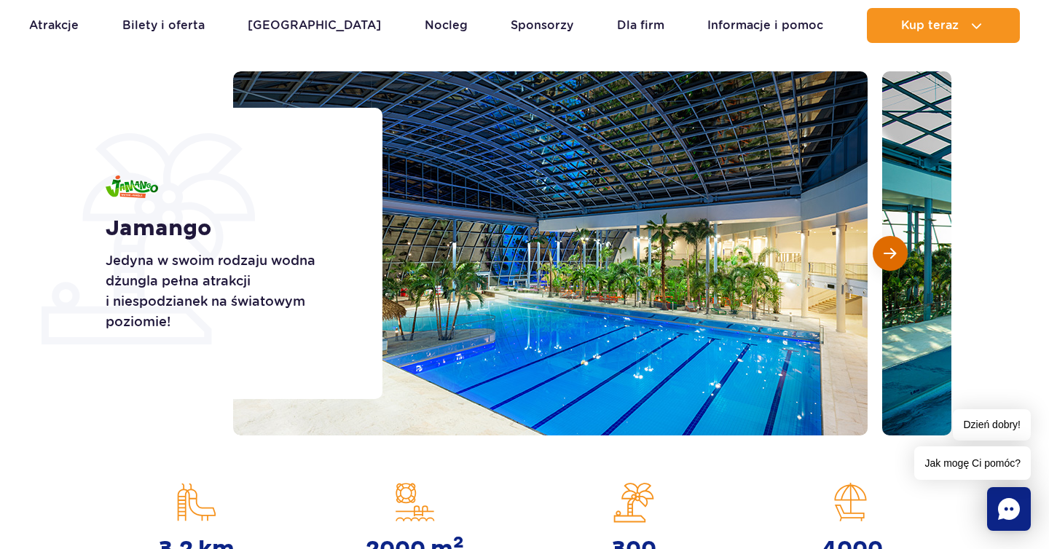
click at [890, 251] on span "Następny slajd" at bounding box center [890, 253] width 12 height 13
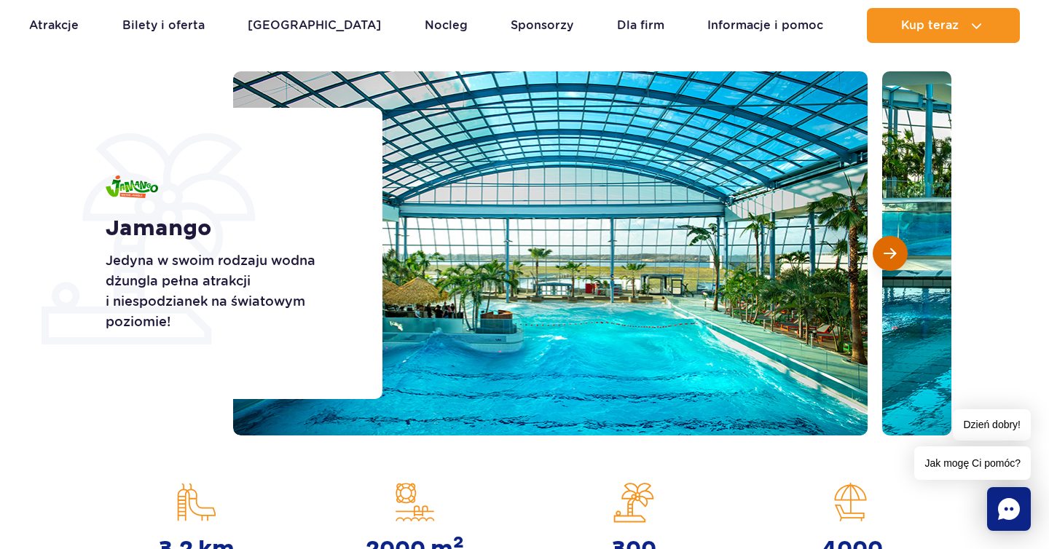
click at [890, 251] on span "Następny slajd" at bounding box center [890, 253] width 12 height 13
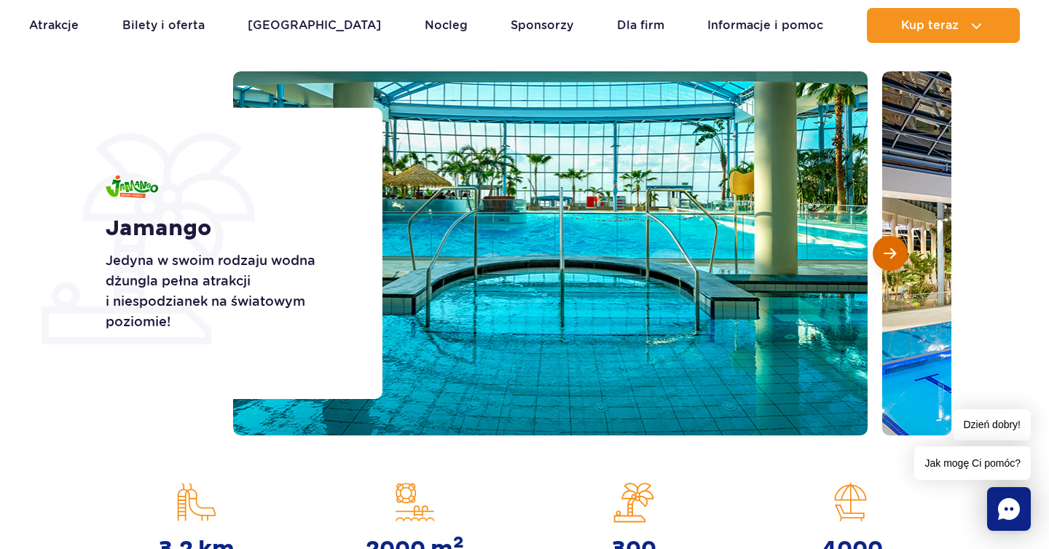
click at [890, 251] on span "Następny slajd" at bounding box center [890, 253] width 12 height 13
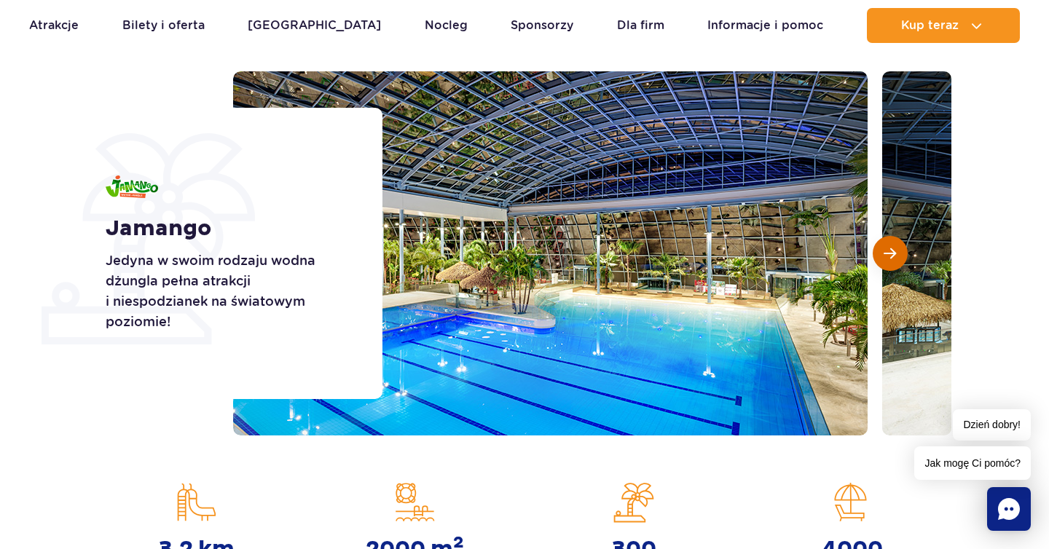
click at [890, 251] on span "Następny slajd" at bounding box center [890, 253] width 12 height 13
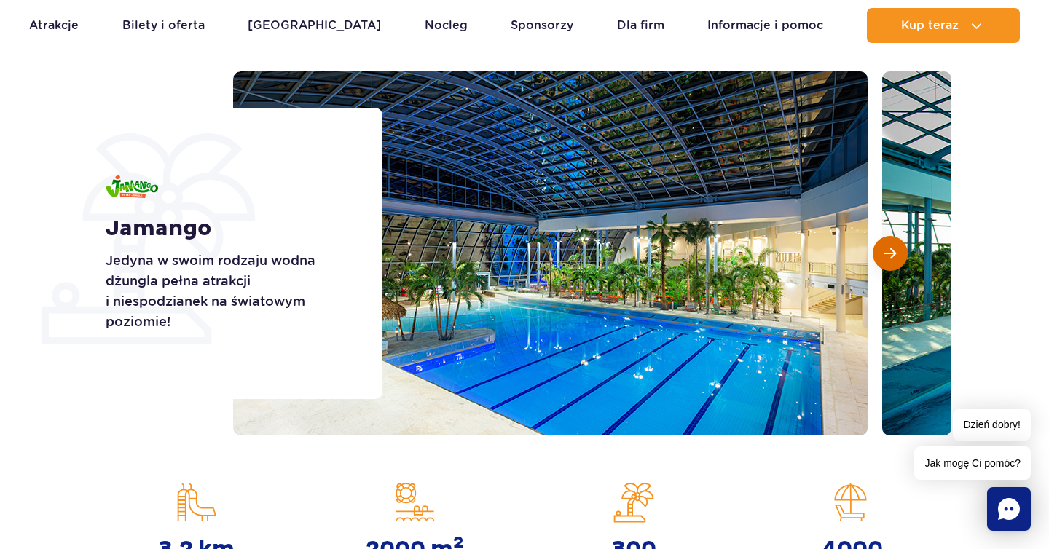
click at [890, 251] on span "Następny slajd" at bounding box center [890, 253] width 12 height 13
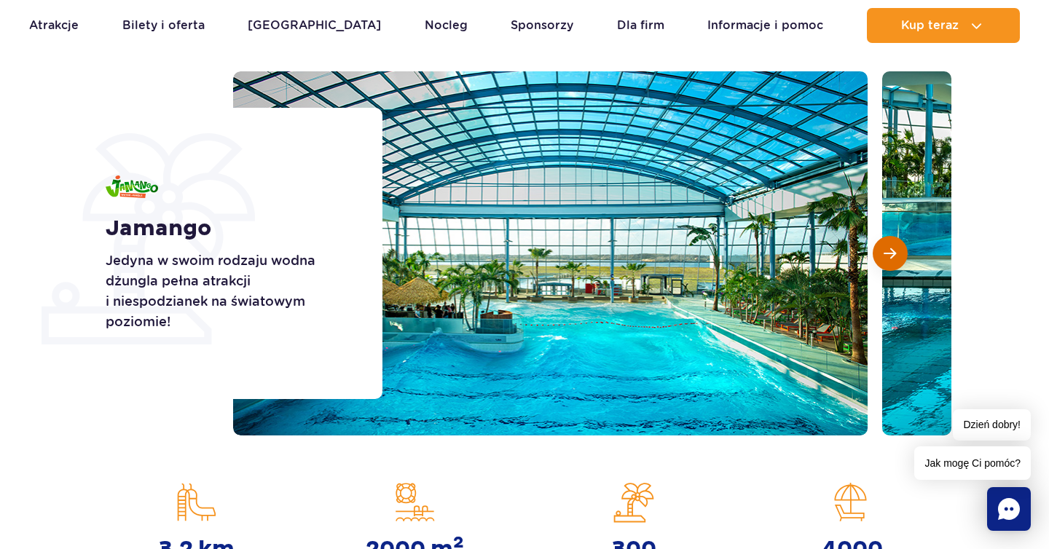
click at [890, 251] on span "Następny slajd" at bounding box center [890, 253] width 12 height 13
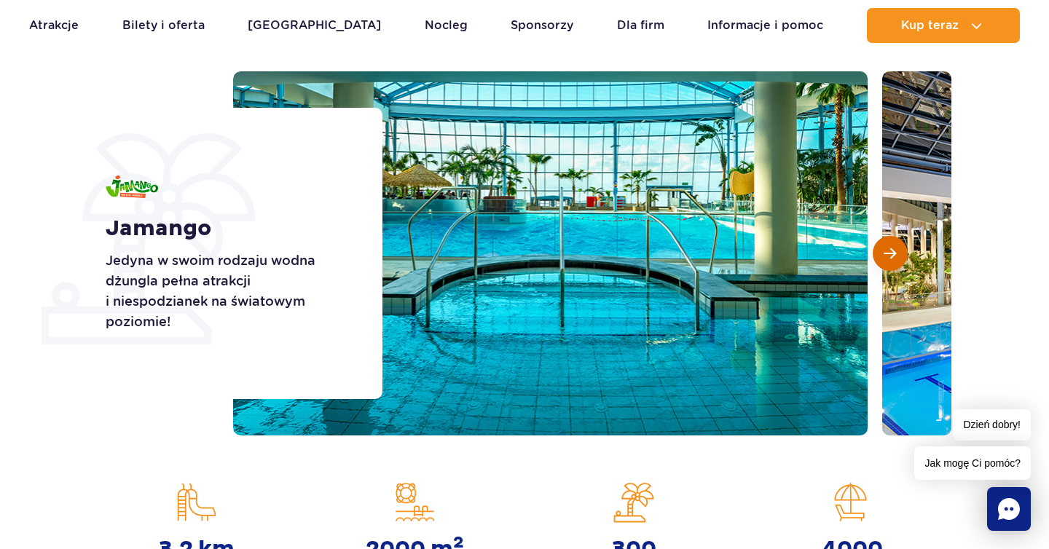
click at [890, 251] on span "Następny slajd" at bounding box center [890, 253] width 12 height 13
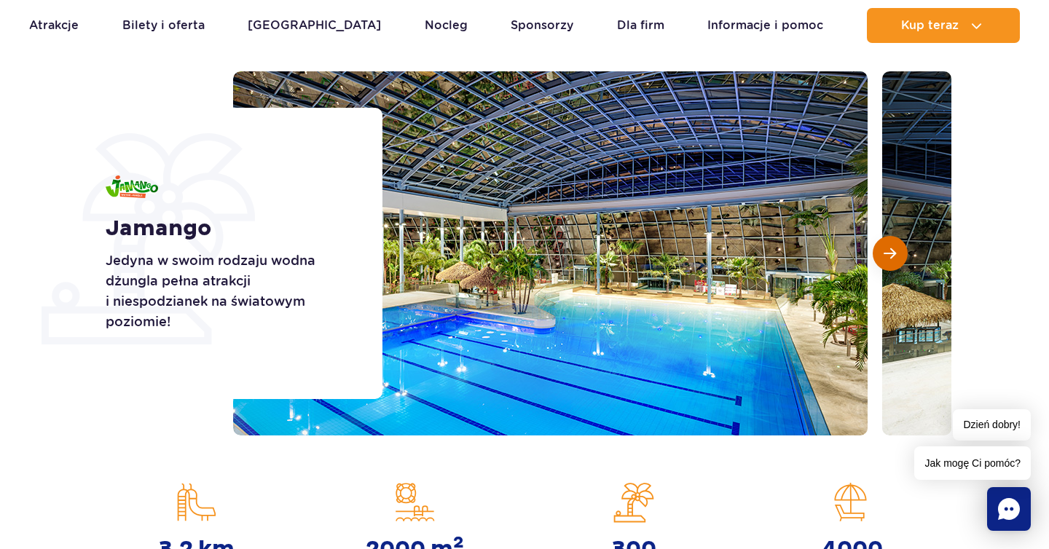
click at [890, 251] on span "Następny slajd" at bounding box center [890, 253] width 12 height 13
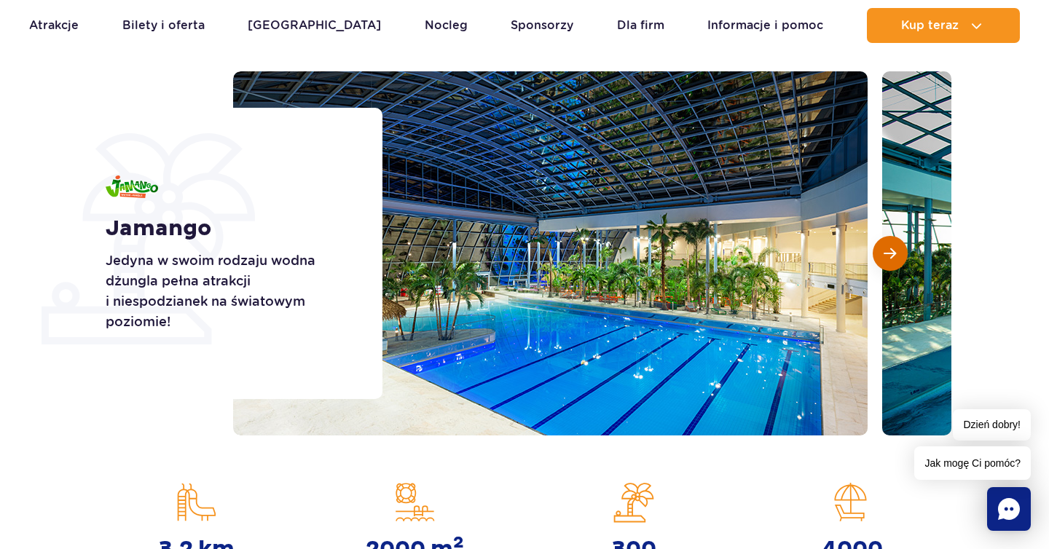
click at [890, 251] on span "Następny slajd" at bounding box center [890, 253] width 12 height 13
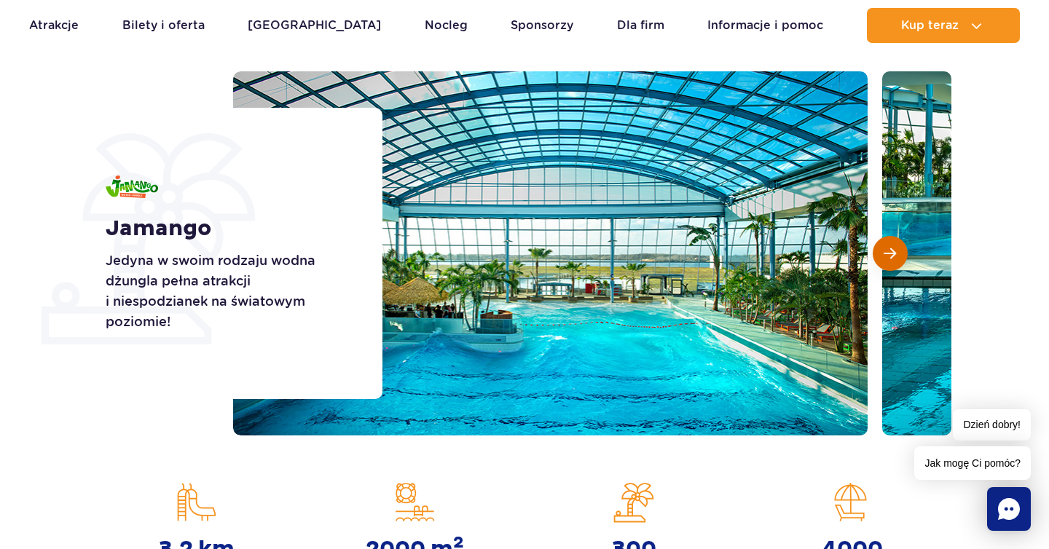
click at [890, 251] on span "Następny slajd" at bounding box center [890, 253] width 12 height 13
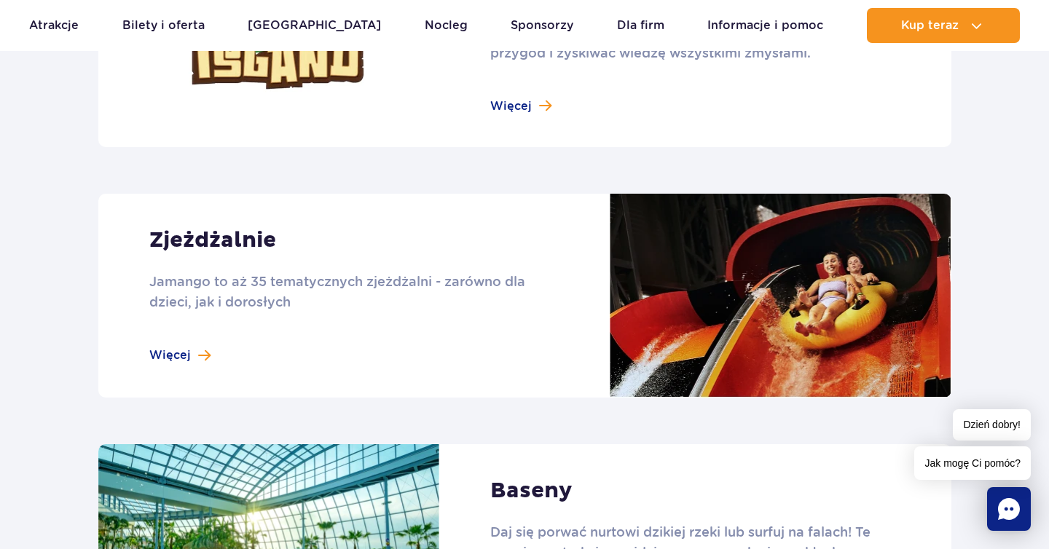
scroll to position [1189, 0]
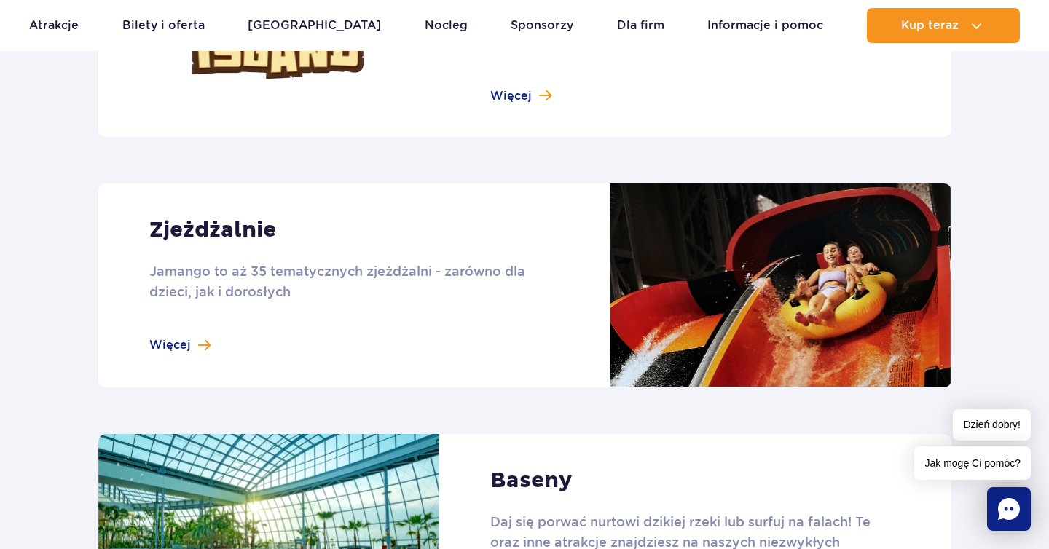
click at [187, 344] on link at bounding box center [524, 286] width 853 height 204
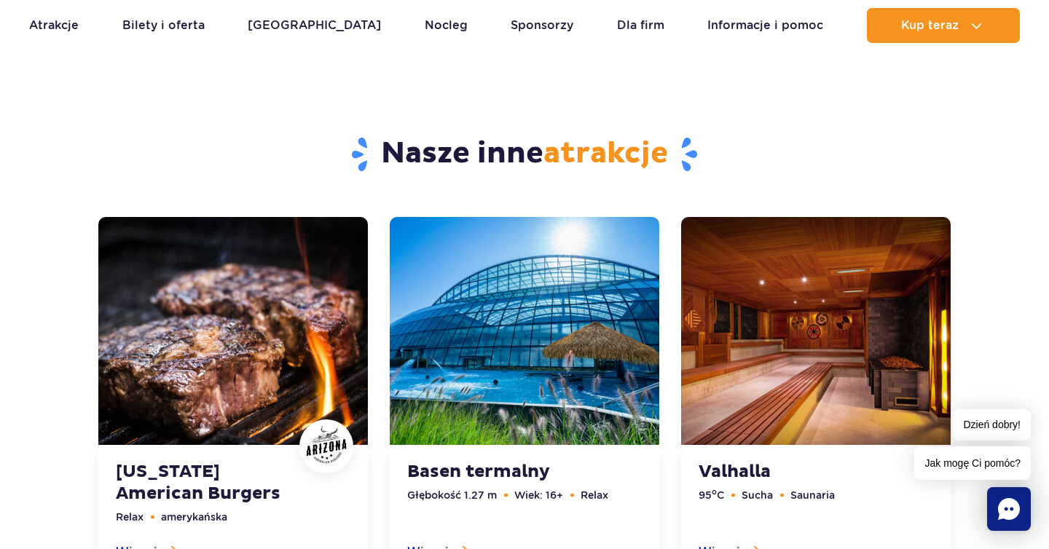
scroll to position [4615, 0]
